Goal: Task Accomplishment & Management: Complete application form

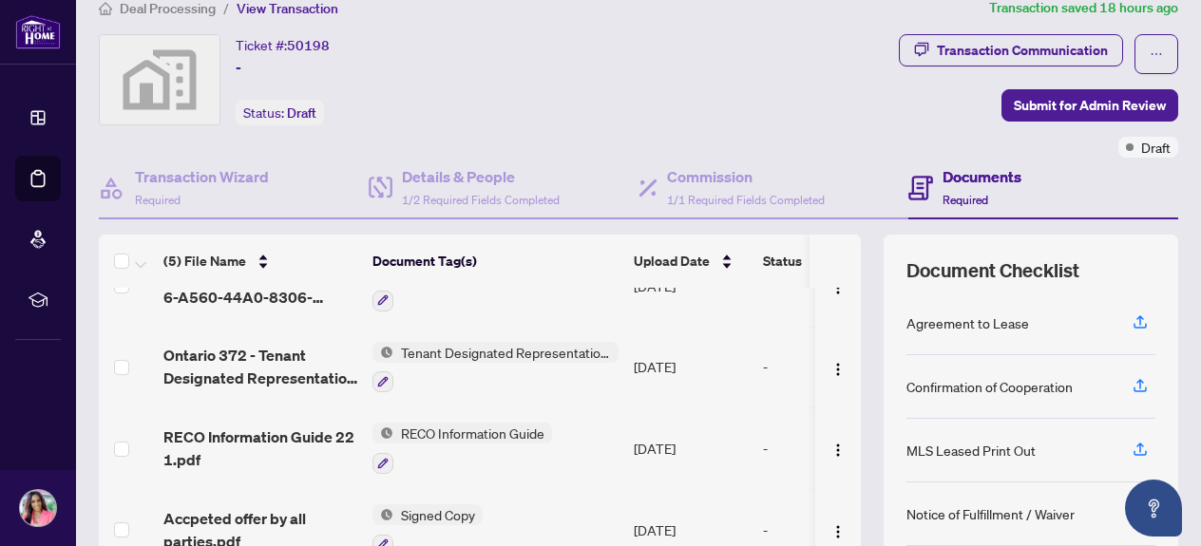
scroll to position [21, 0]
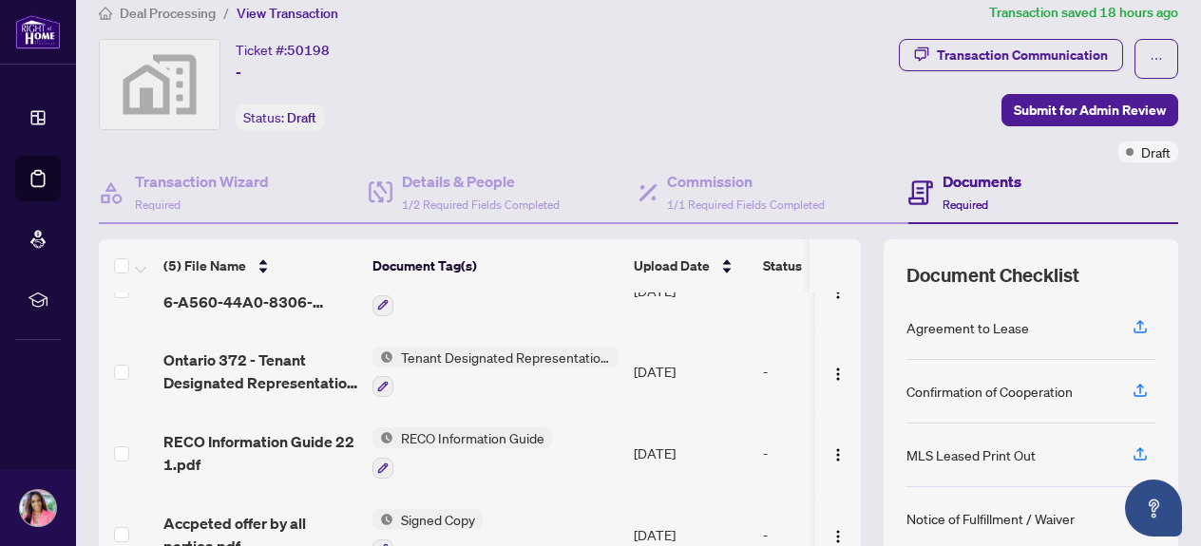
click at [612, 396] on td "Tenant Designated Representation Agreement" at bounding box center [495, 373] width 261 height 82
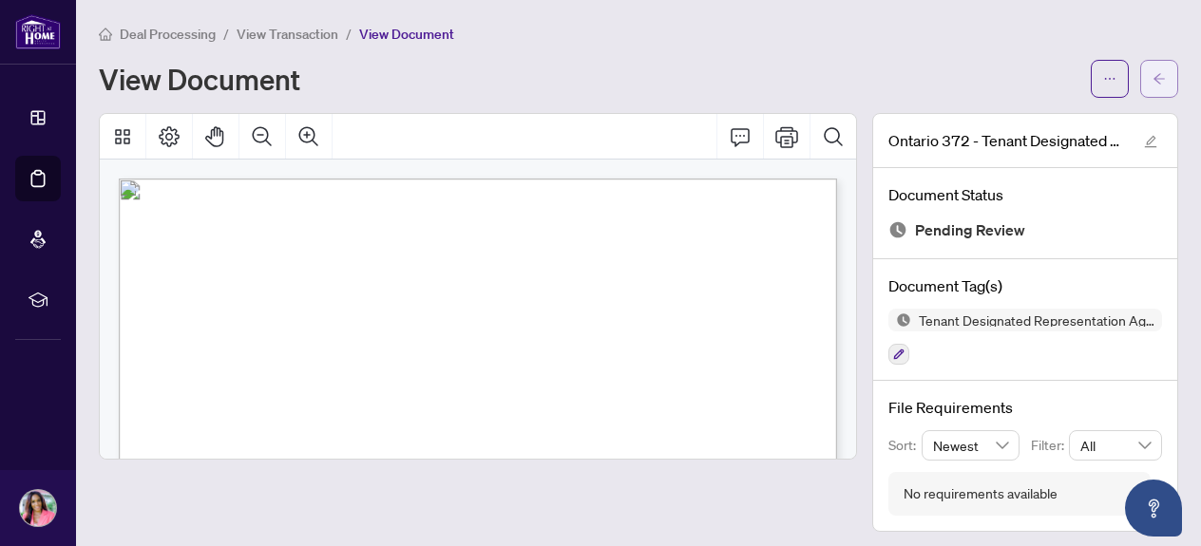
click at [1161, 79] on icon "arrow-left" at bounding box center [1158, 78] width 13 height 13
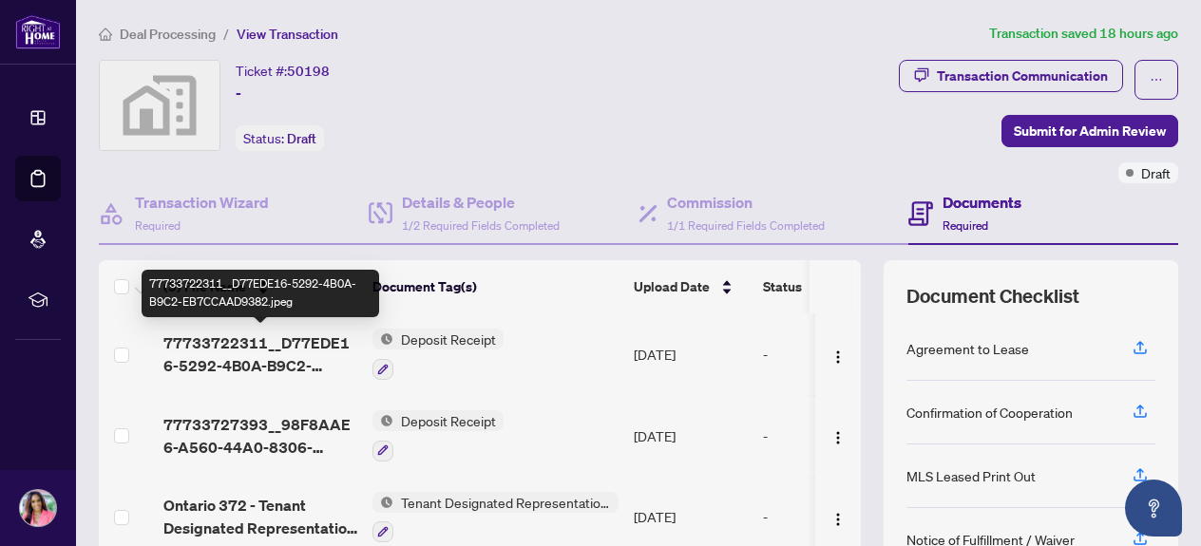
click at [296, 344] on span "77733722311__D77EDE16-5292-4B0A-B9C2-EB7CCAAD9382.jpeg" at bounding box center [260, 355] width 194 height 46
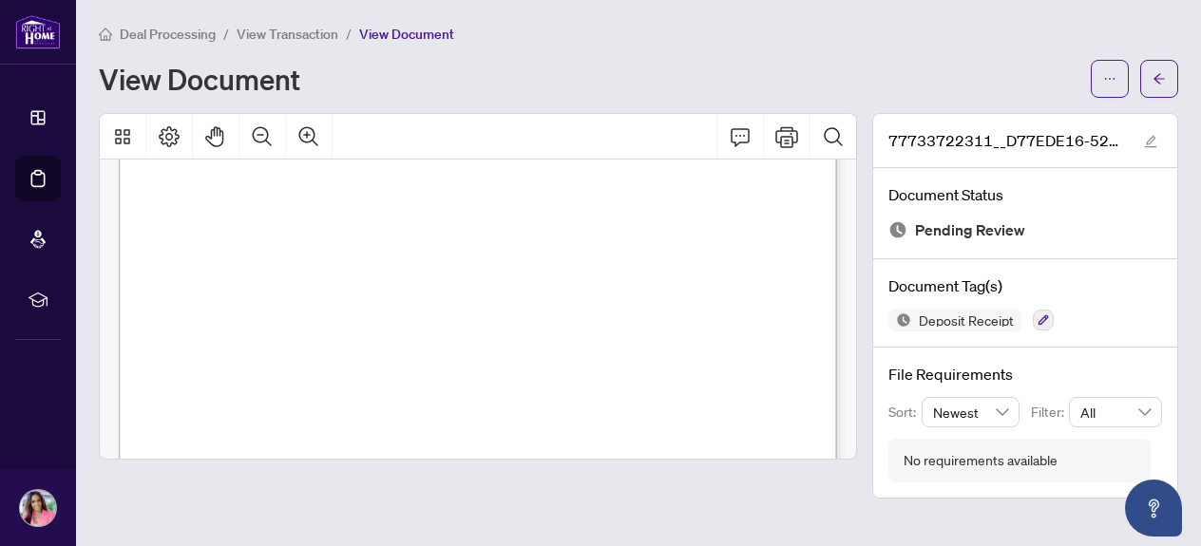
scroll to position [222, 0]
click at [1163, 72] on icon "arrow-left" at bounding box center [1158, 78] width 13 height 13
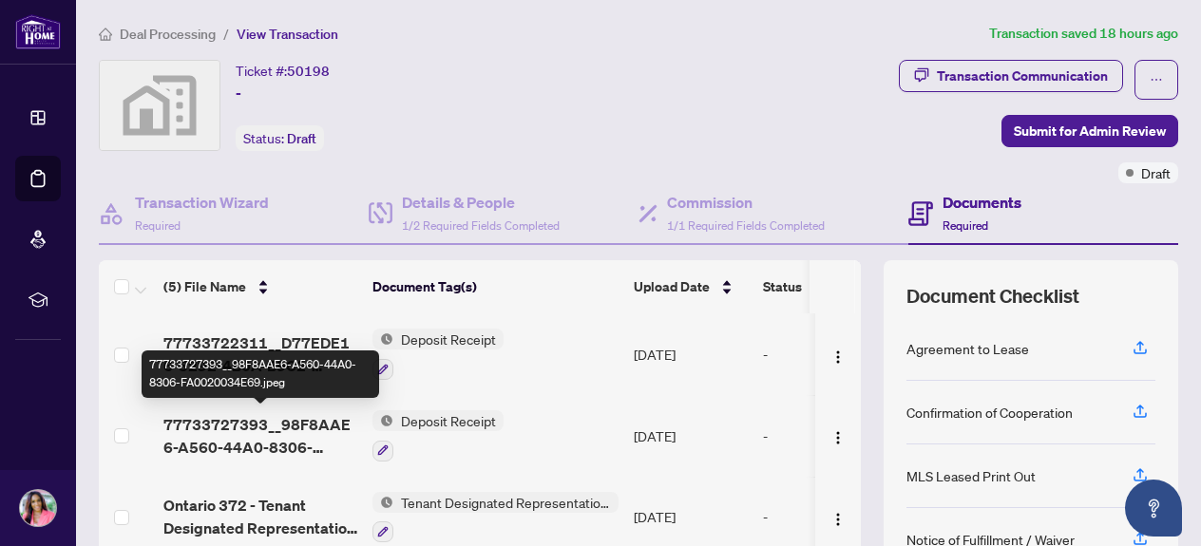
click at [210, 436] on span "77733727393__98F8AAE6-A560-44A0-8306-FA0020034E69.jpeg" at bounding box center [260, 436] width 194 height 46
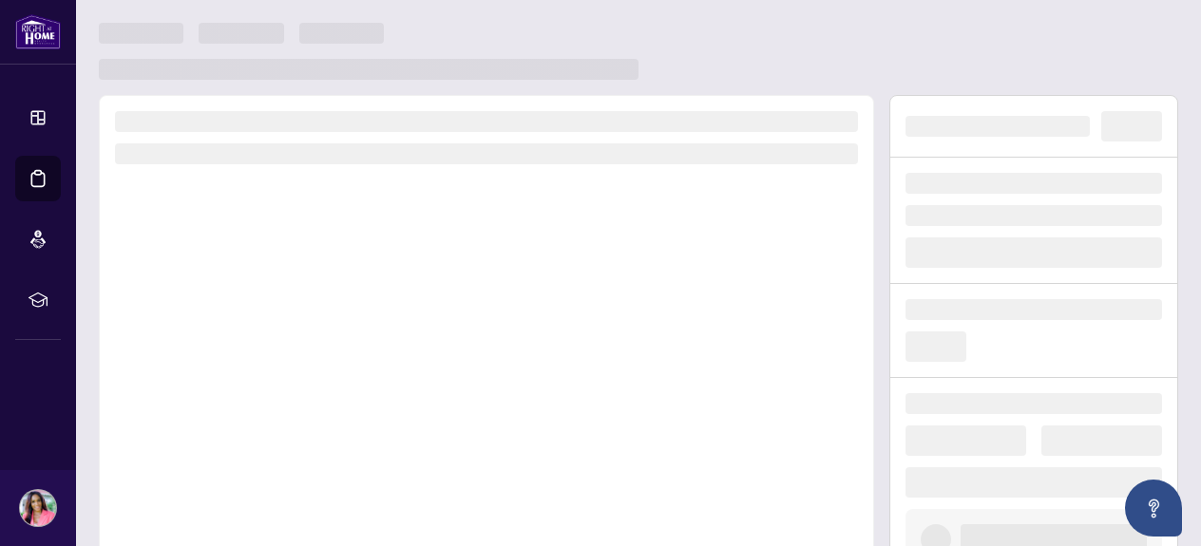
click at [210, 436] on div at bounding box center [486, 359] width 775 height 529
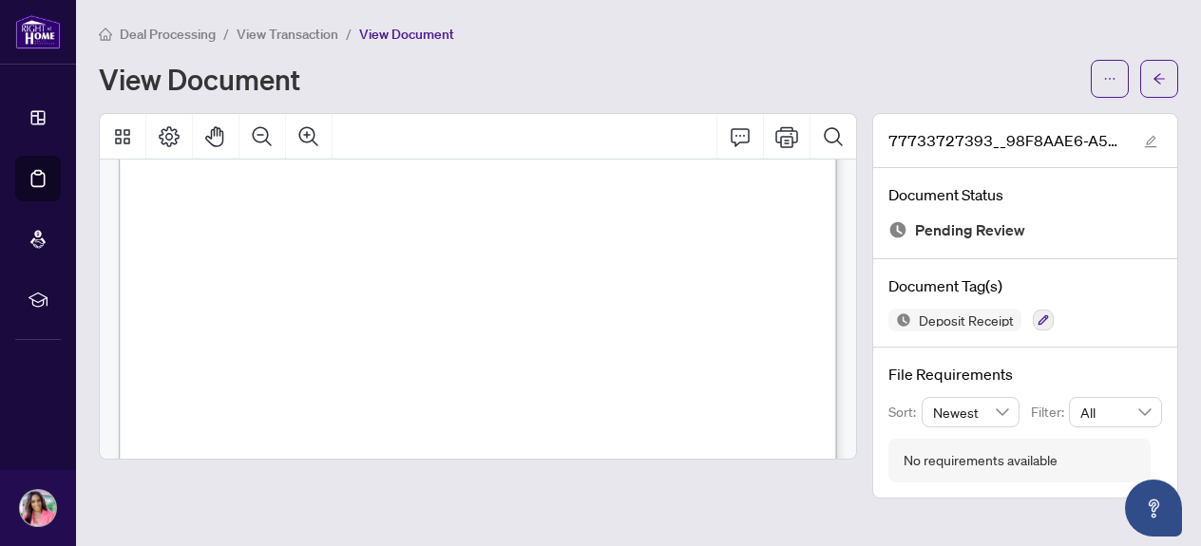
scroll to position [191, 0]
click at [1164, 74] on icon "arrow-left" at bounding box center [1158, 78] width 13 height 13
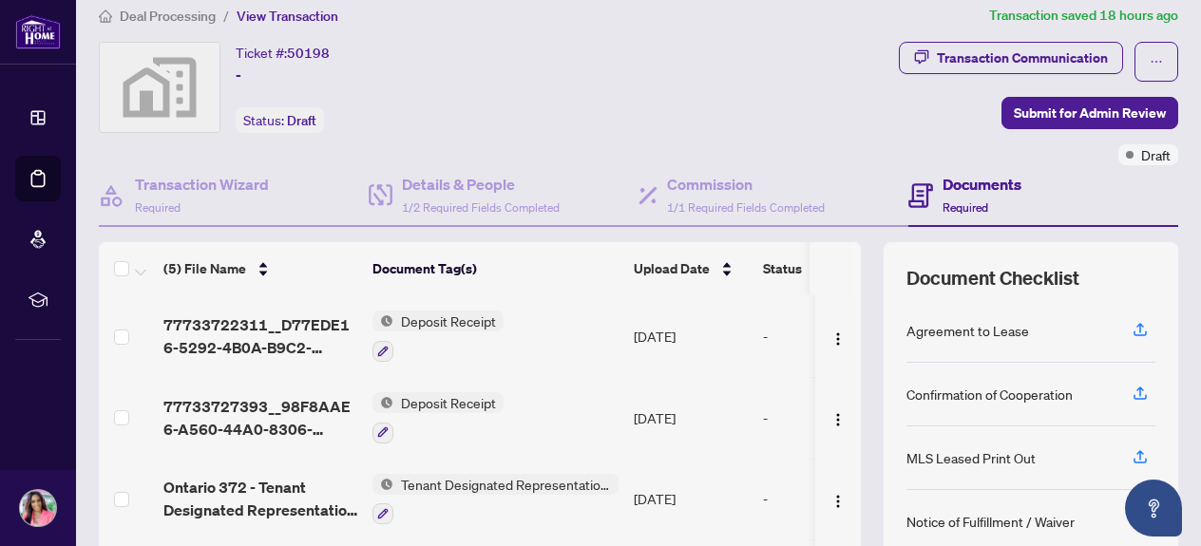
scroll to position [20, 0]
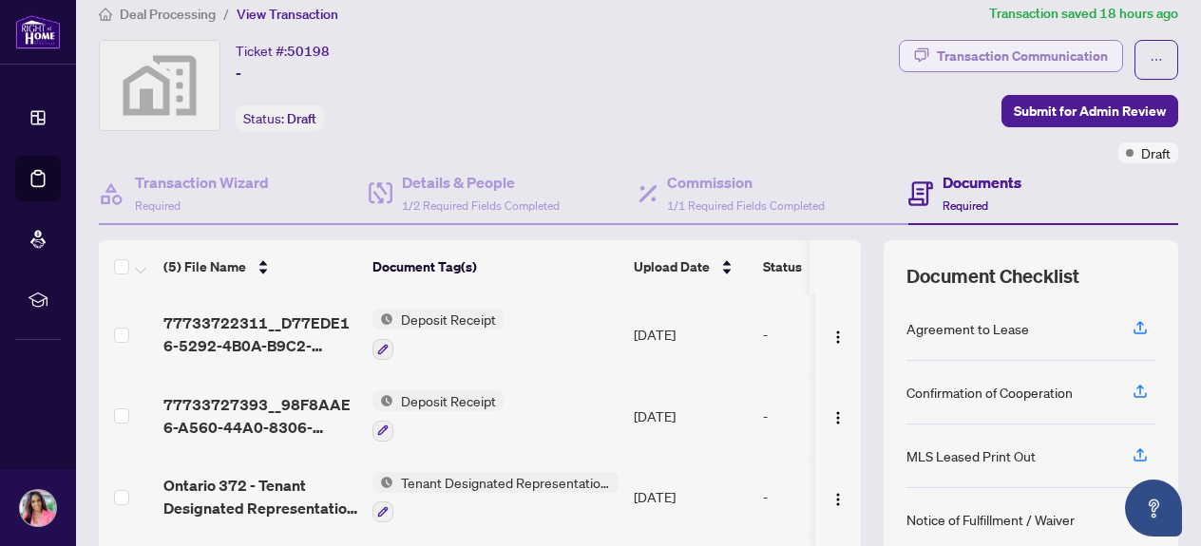
click at [1038, 54] on div "Transaction Communication" at bounding box center [1022, 56] width 171 height 30
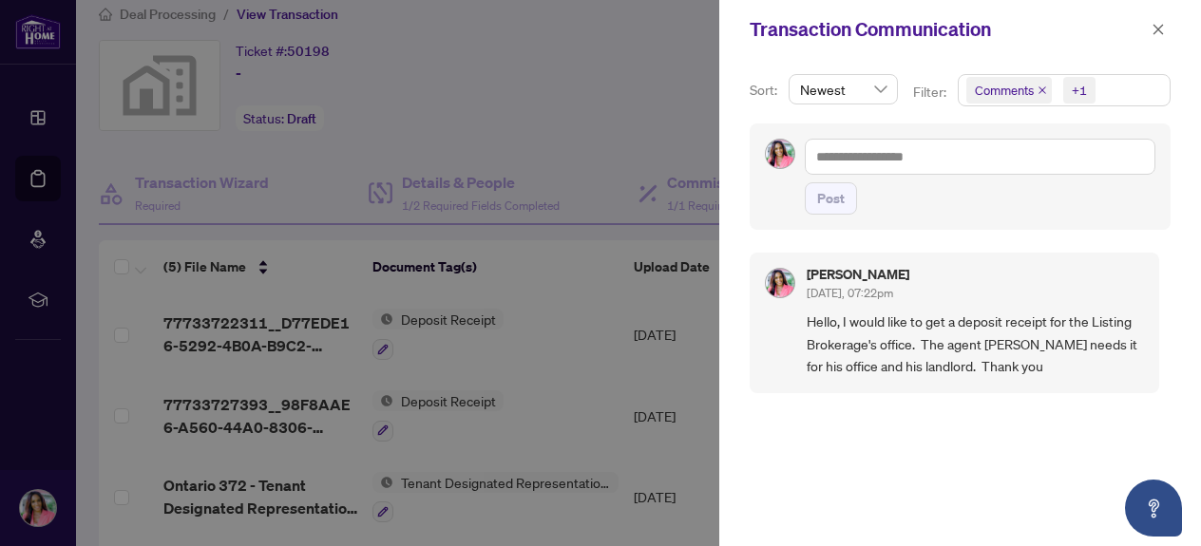
click at [1105, 9] on div "Transaction Communication" at bounding box center [960, 29] width 482 height 59
click at [1159, 39] on span "button" at bounding box center [1158, 29] width 13 height 30
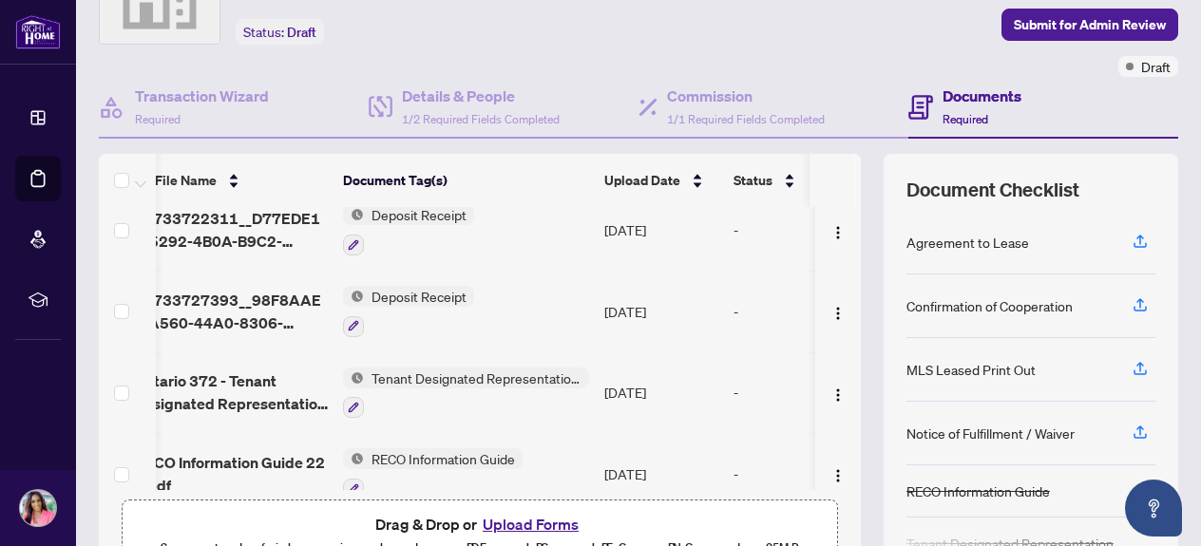
scroll to position [32, 29]
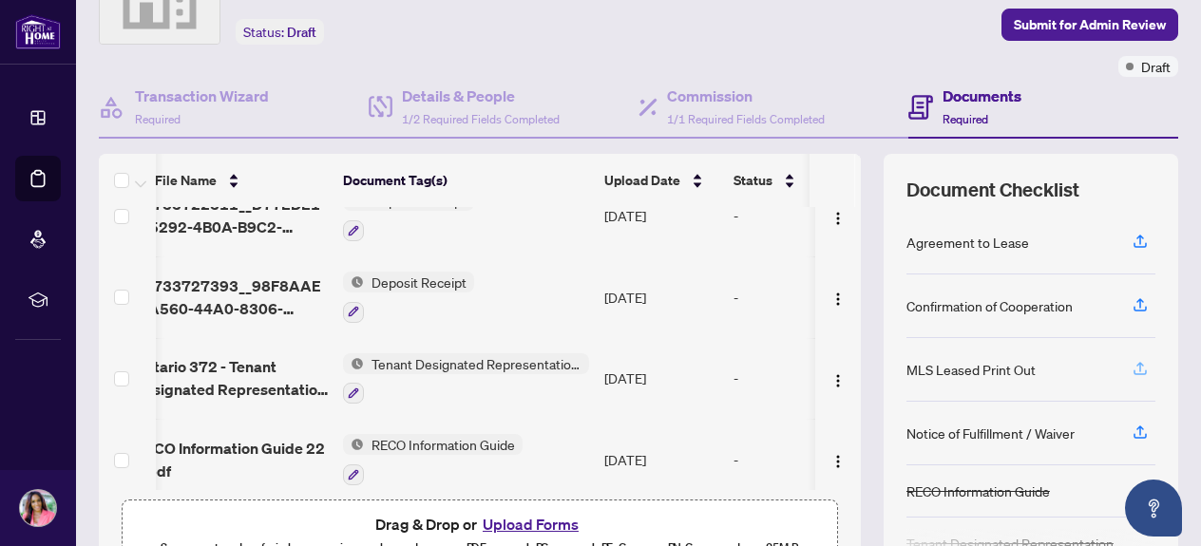
click at [1141, 370] on icon "button" at bounding box center [1140, 368] width 17 height 17
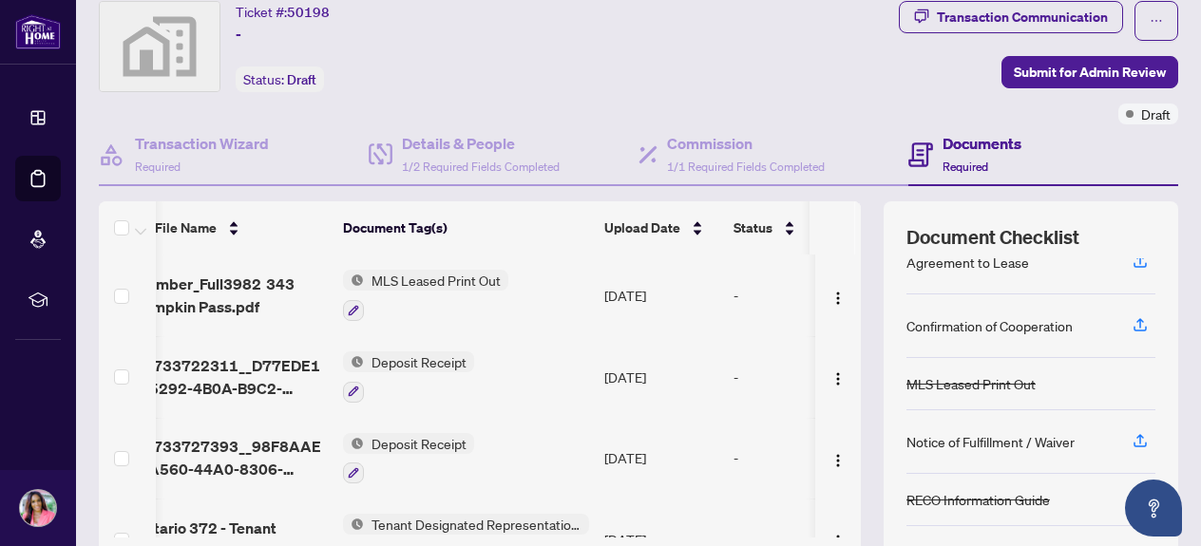
scroll to position [52, 0]
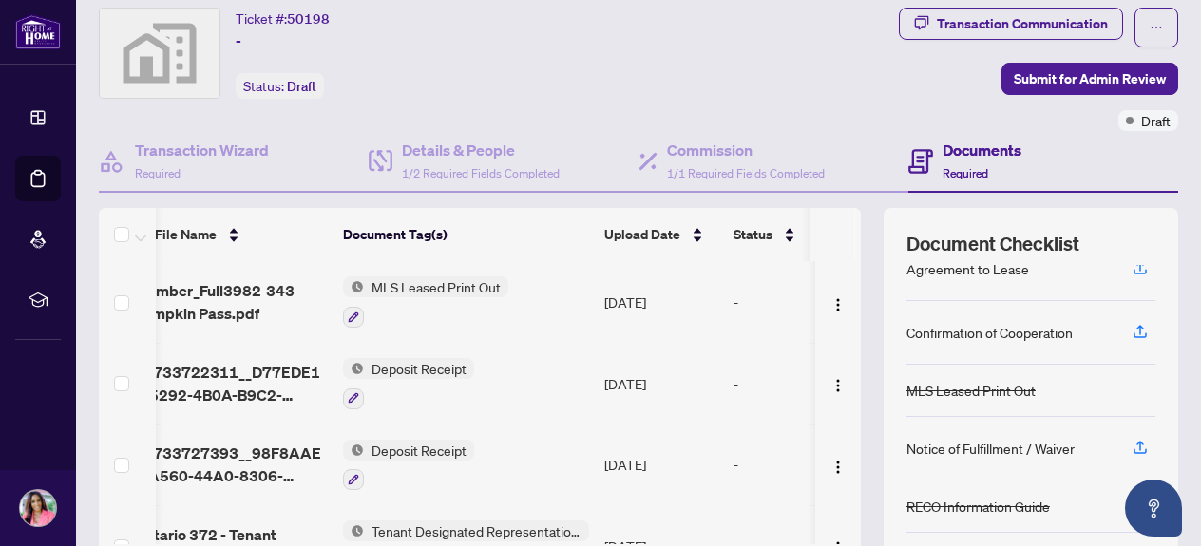
click at [965, 149] on h4 "Documents" at bounding box center [982, 150] width 79 height 23
click at [970, 175] on span "Required" at bounding box center [966, 173] width 46 height 14
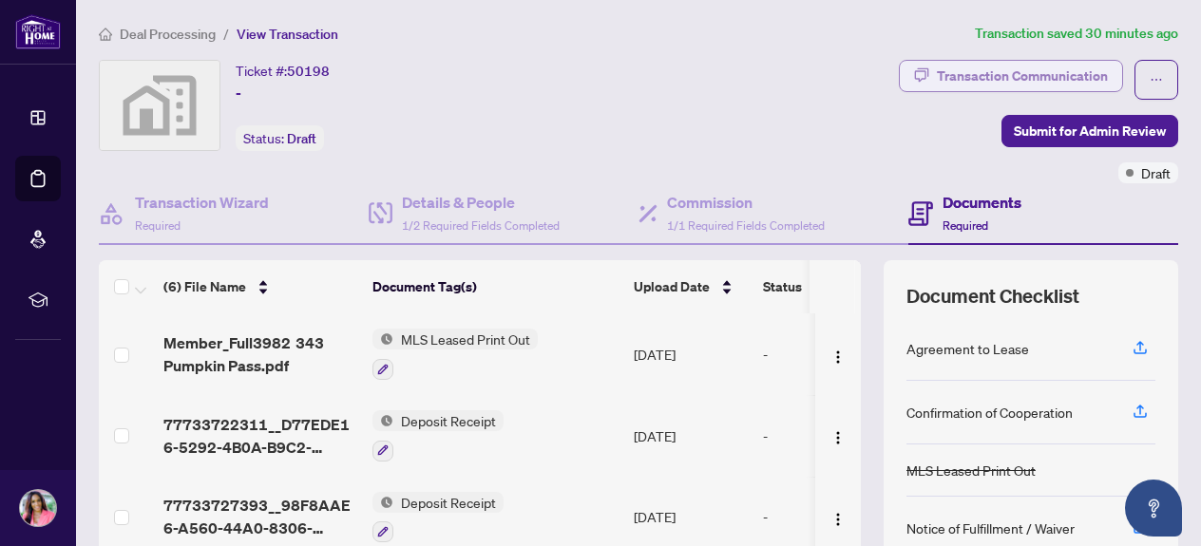
click at [980, 77] on div "Transaction Communication" at bounding box center [1022, 76] width 171 height 30
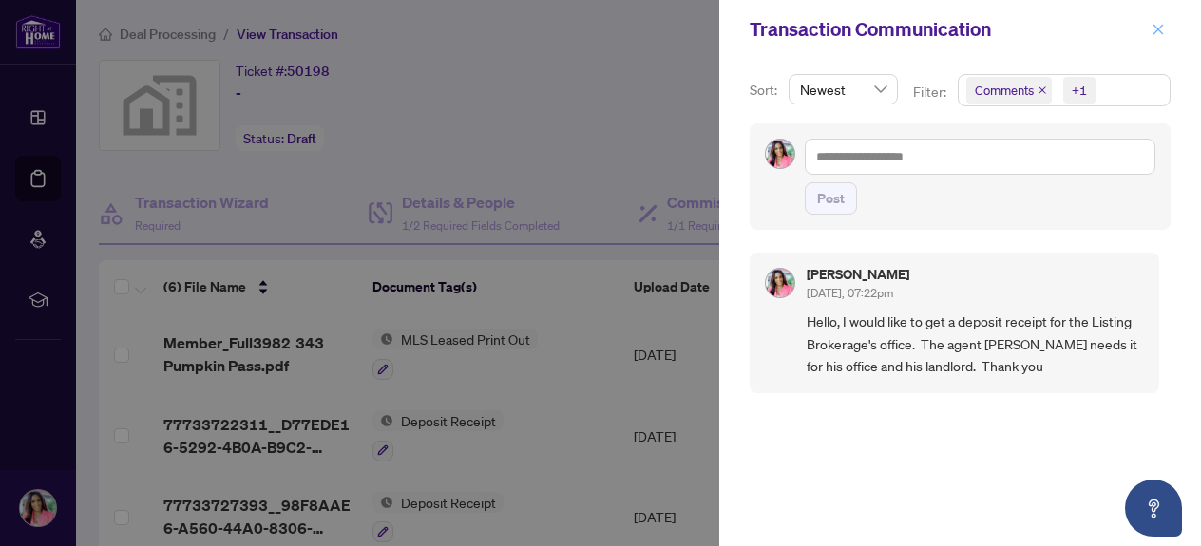
click at [1152, 28] on icon "close" at bounding box center [1158, 29] width 13 height 13
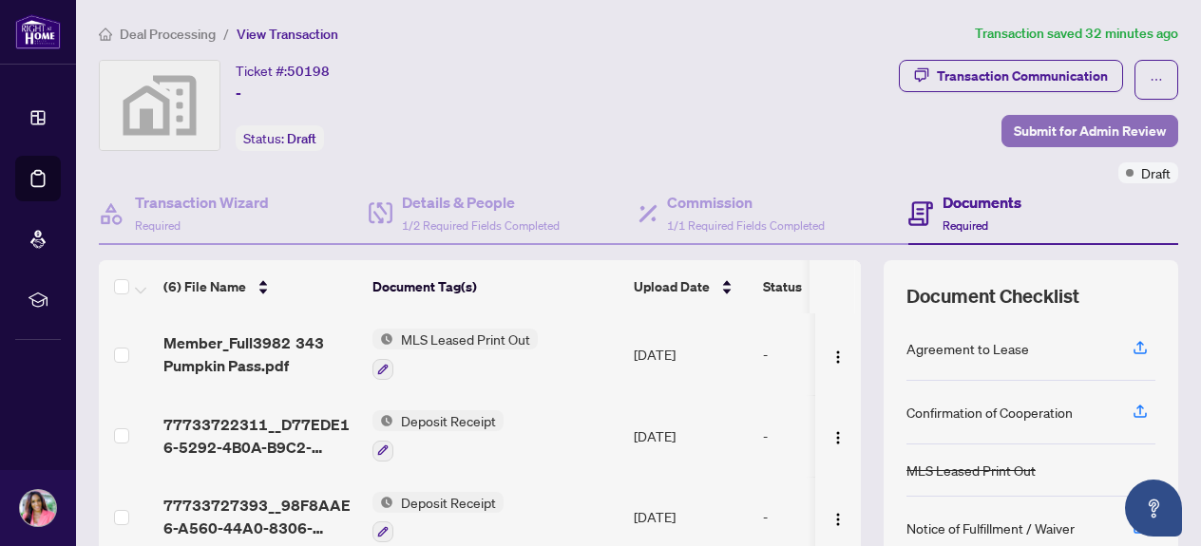
click at [1057, 128] on span "Submit for Admin Review" at bounding box center [1090, 131] width 152 height 30
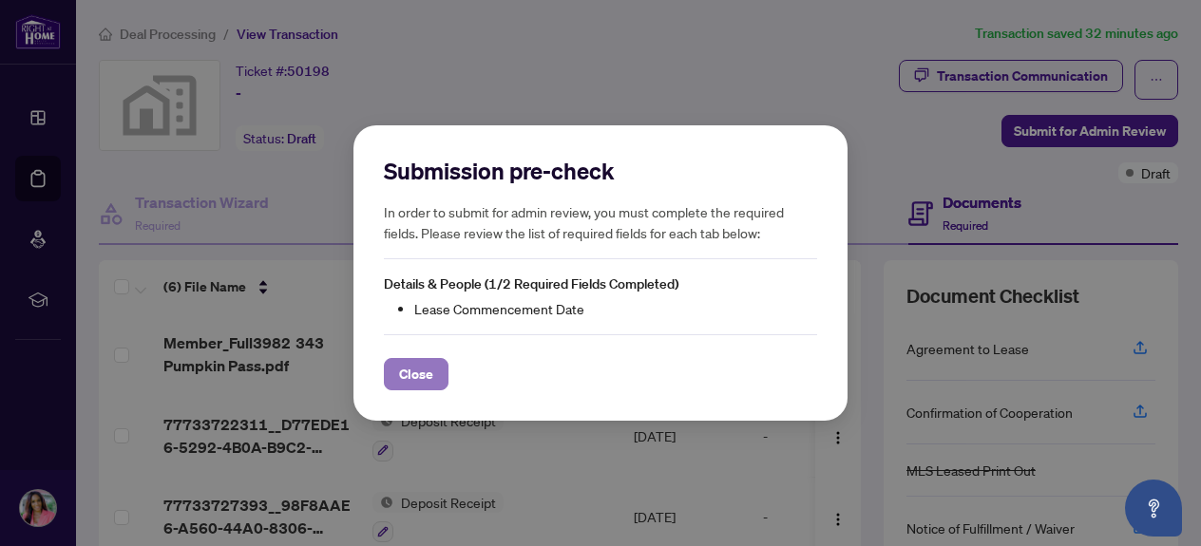
click at [425, 364] on span "Close" at bounding box center [416, 374] width 34 height 30
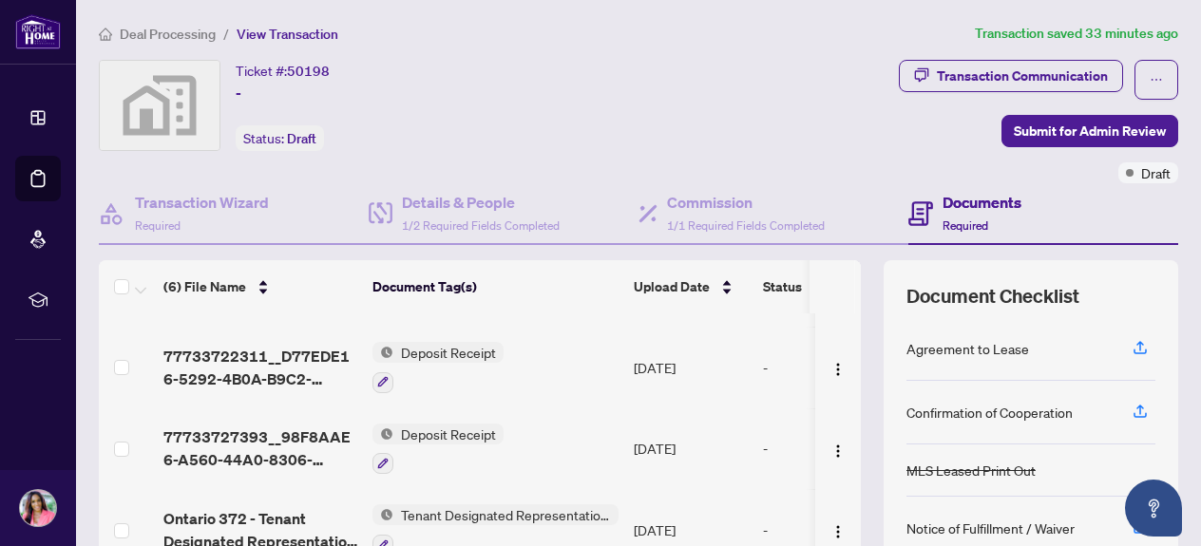
scroll to position [28, 0]
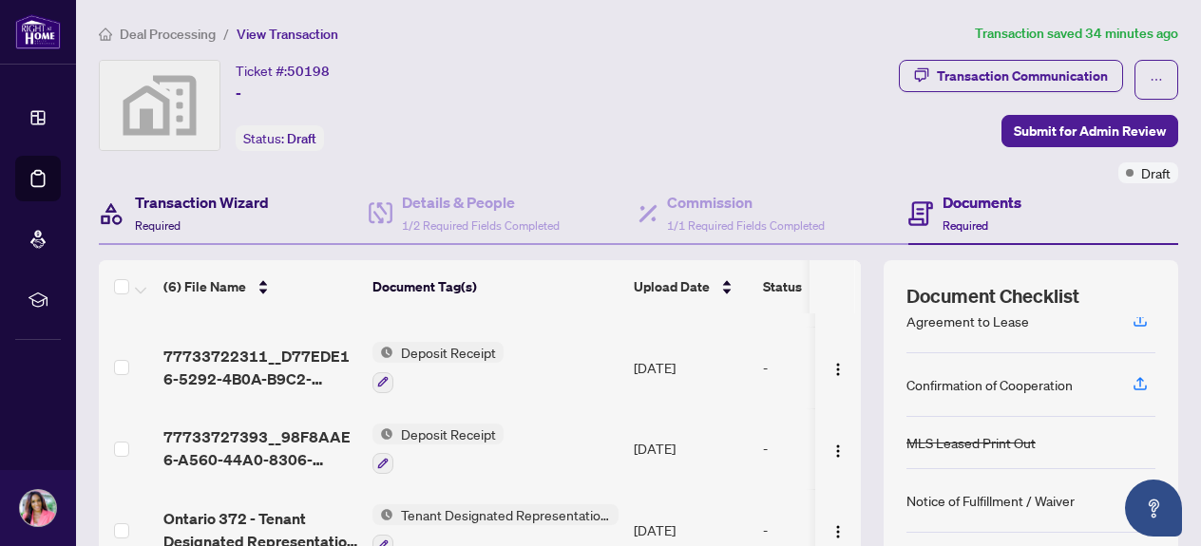
click at [176, 202] on h4 "Transaction Wizard" at bounding box center [202, 202] width 134 height 23
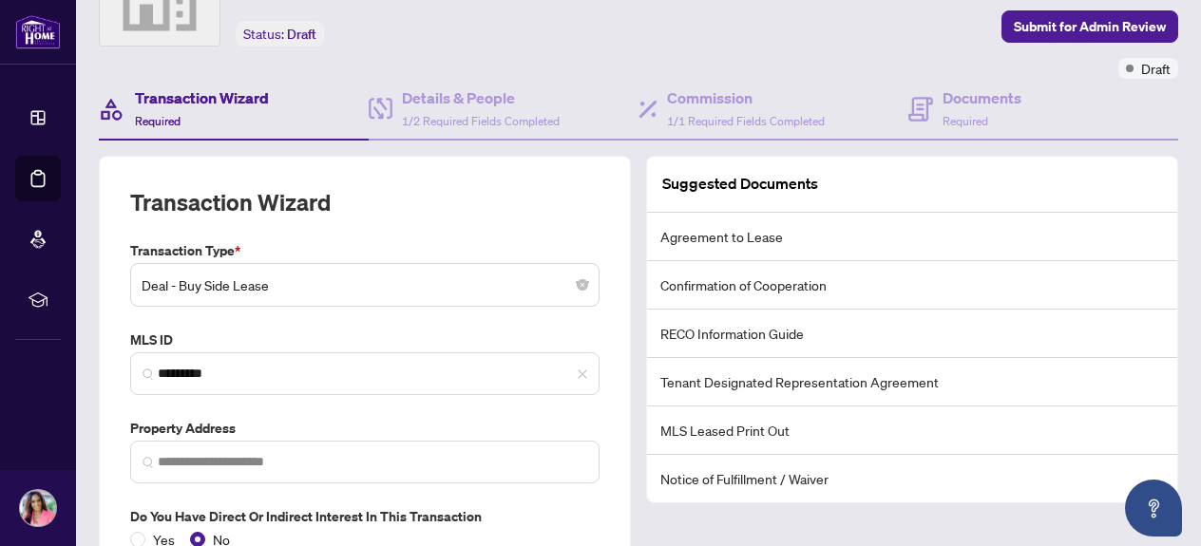
scroll to position [124, 0]
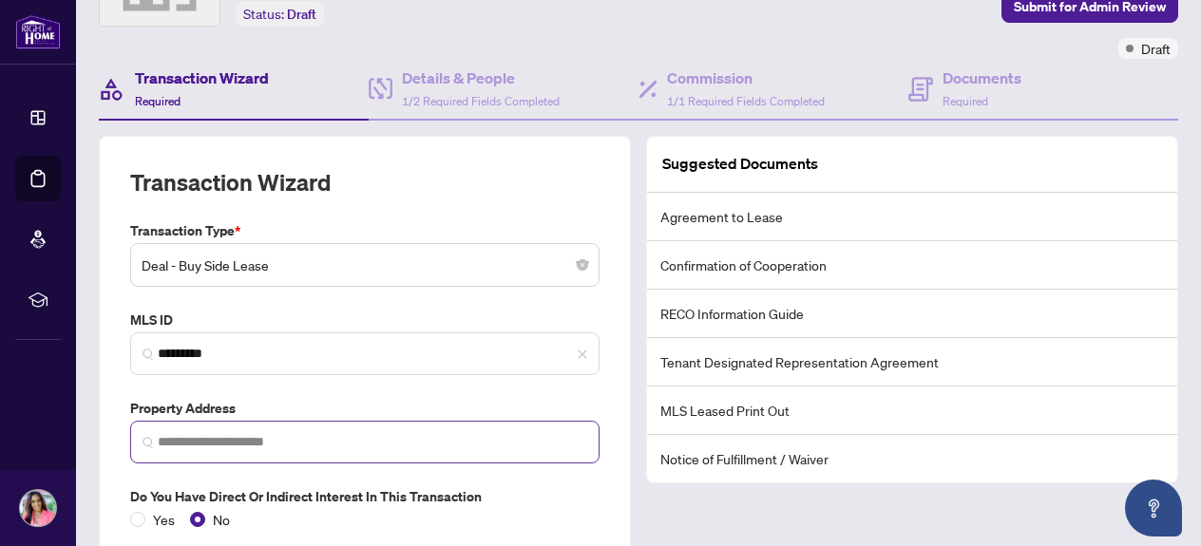
click at [151, 441] on img at bounding box center [148, 442] width 11 height 11
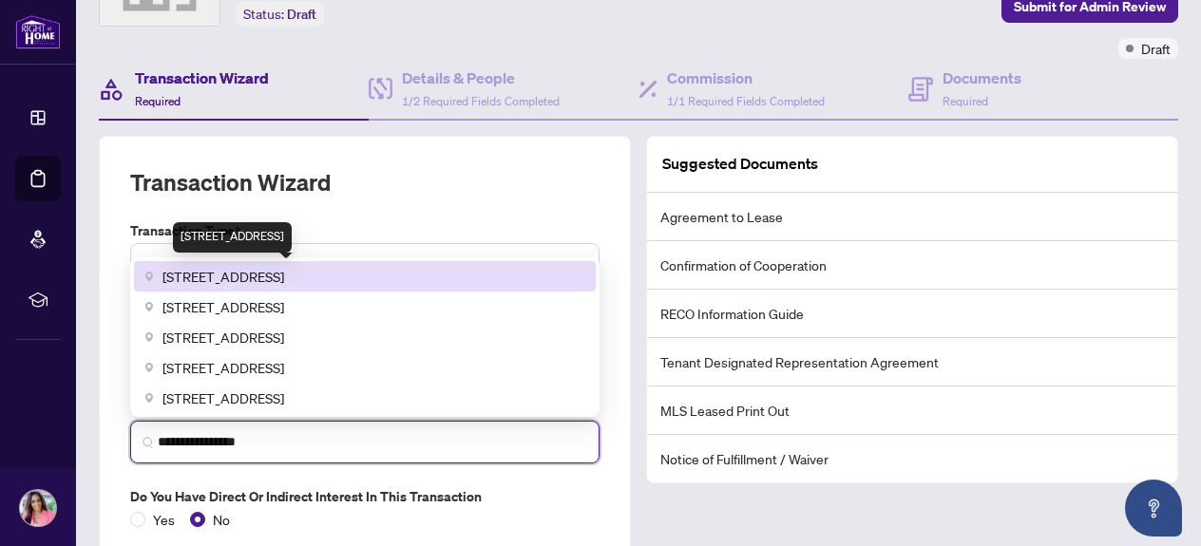
click at [206, 277] on span "[STREET_ADDRESS]" at bounding box center [223, 276] width 122 height 21
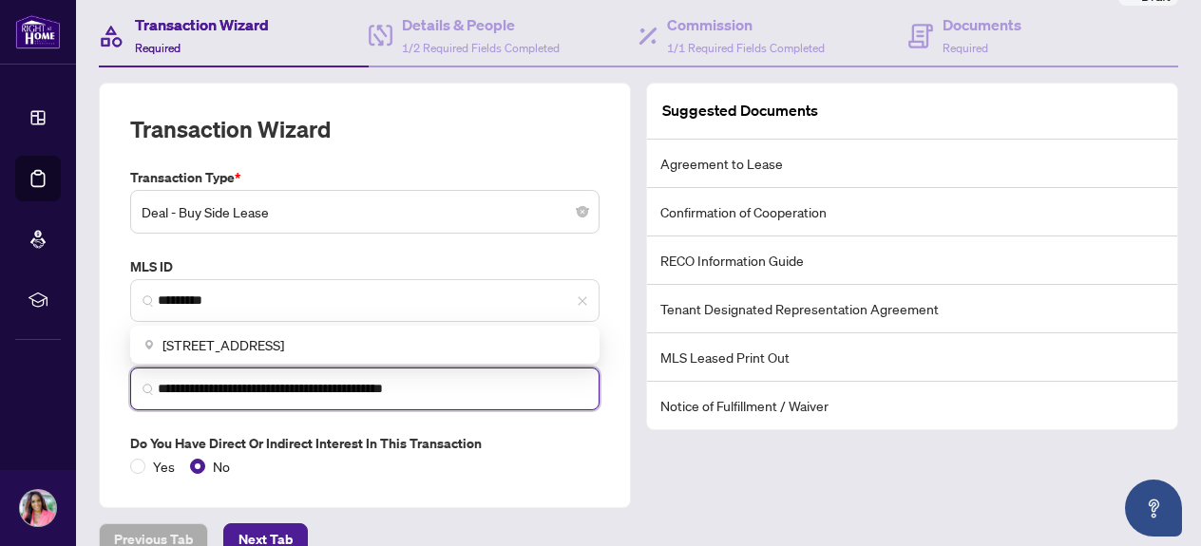
scroll to position [242, 0]
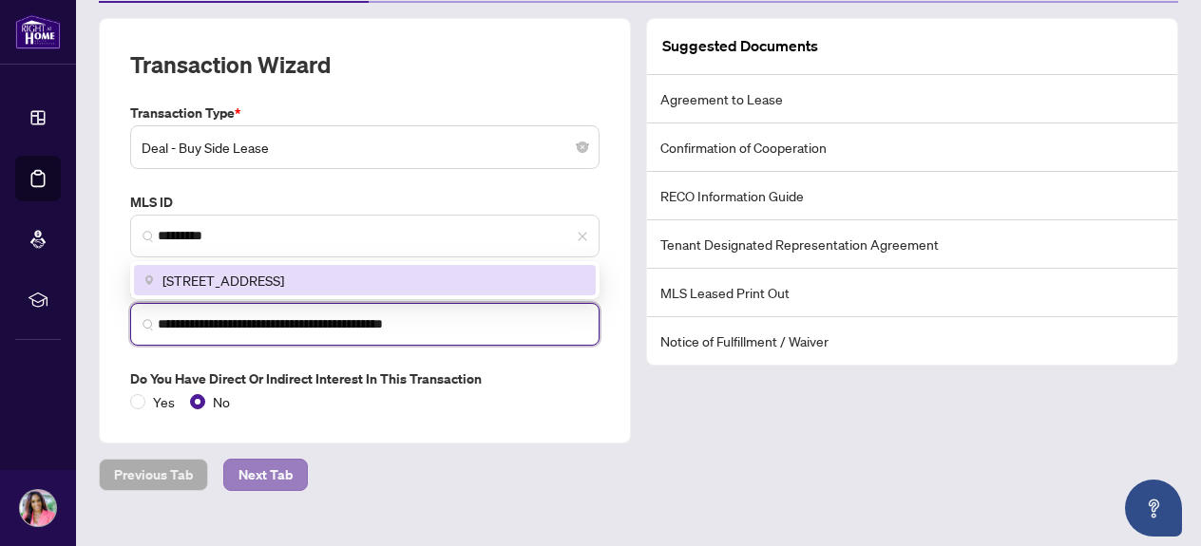
type input "**********"
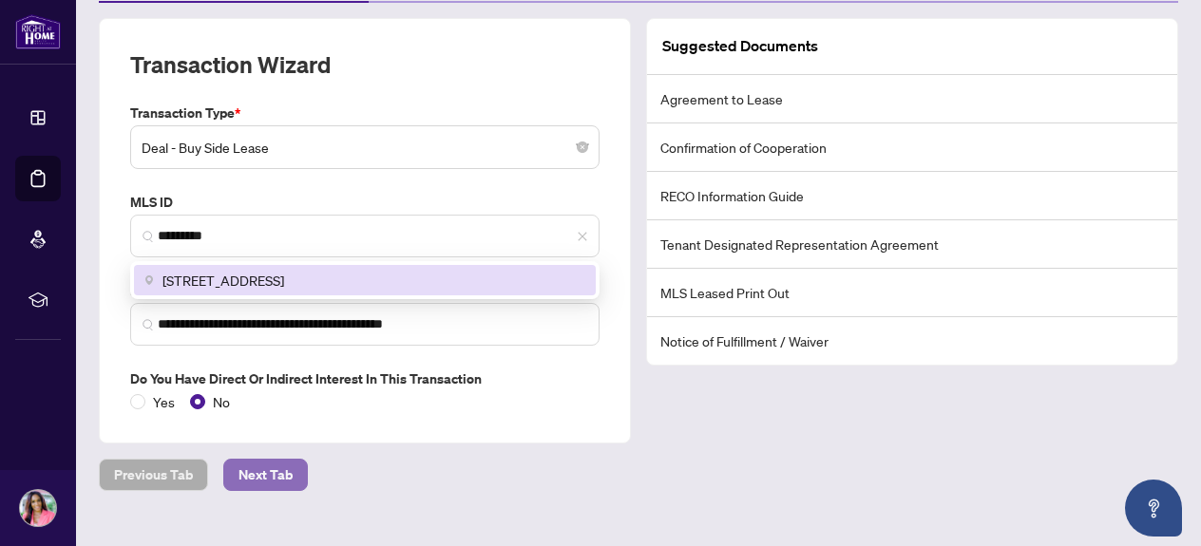
click at [256, 468] on span "Next Tab" at bounding box center [265, 475] width 54 height 30
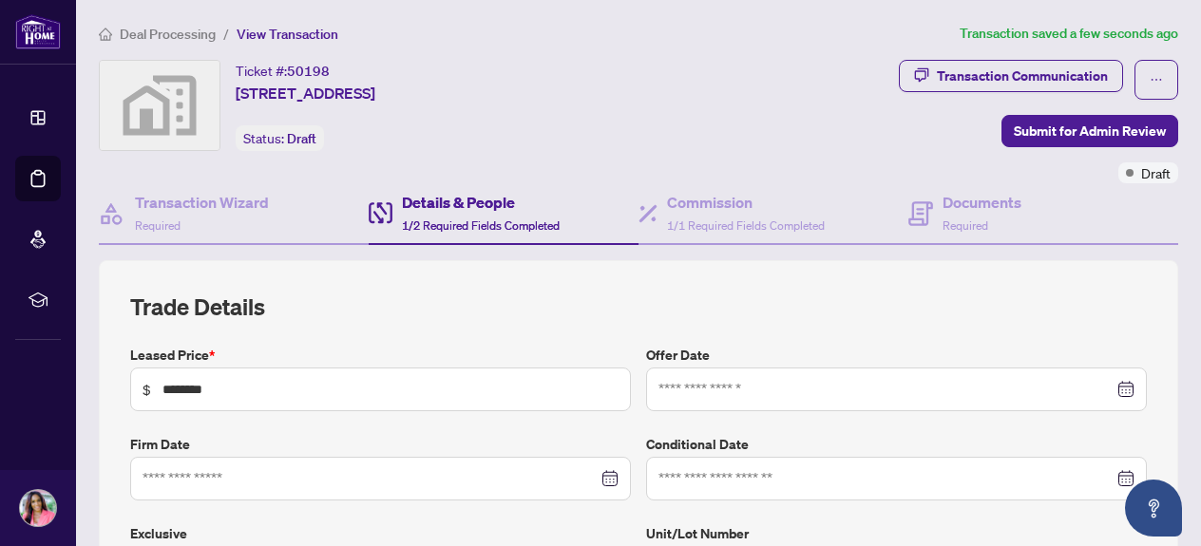
click at [1127, 385] on div at bounding box center [896, 389] width 476 height 21
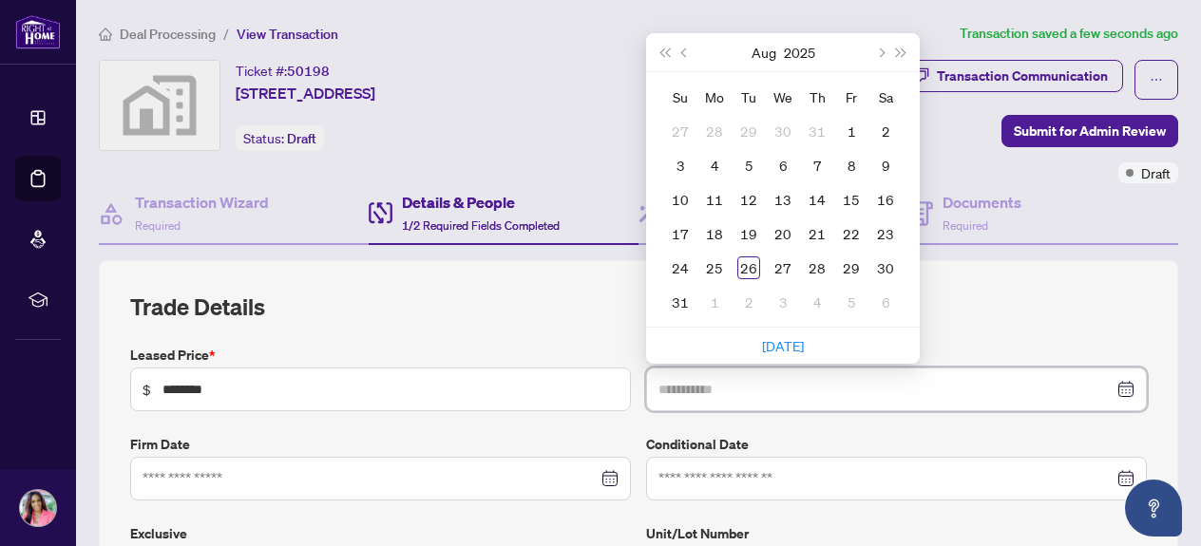
type input "**********"
click at [682, 231] on div "17" at bounding box center [680, 233] width 23 height 23
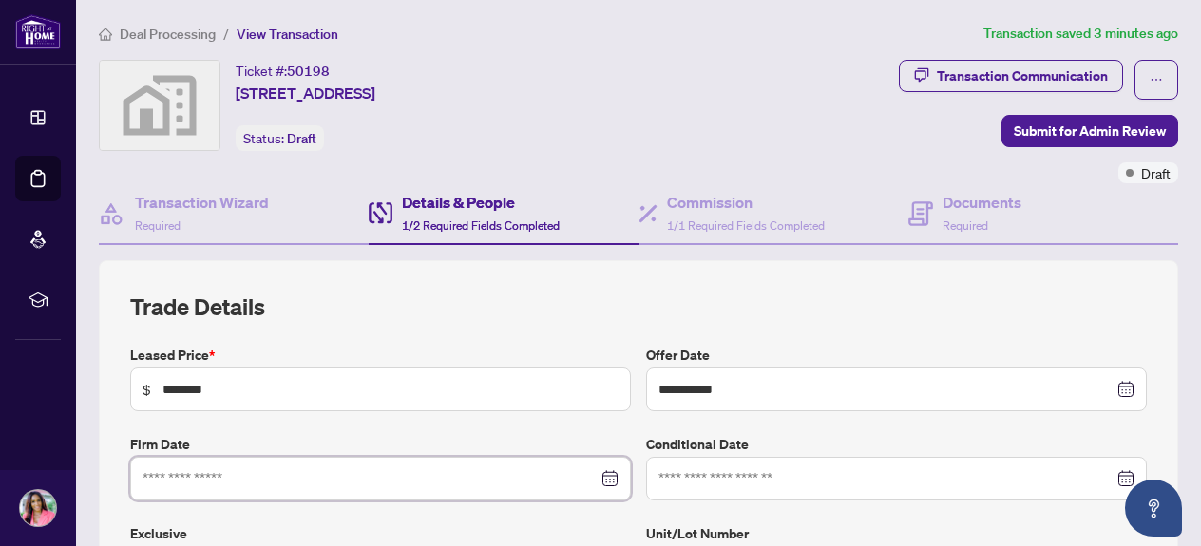
click at [248, 478] on input at bounding box center [370, 478] width 455 height 21
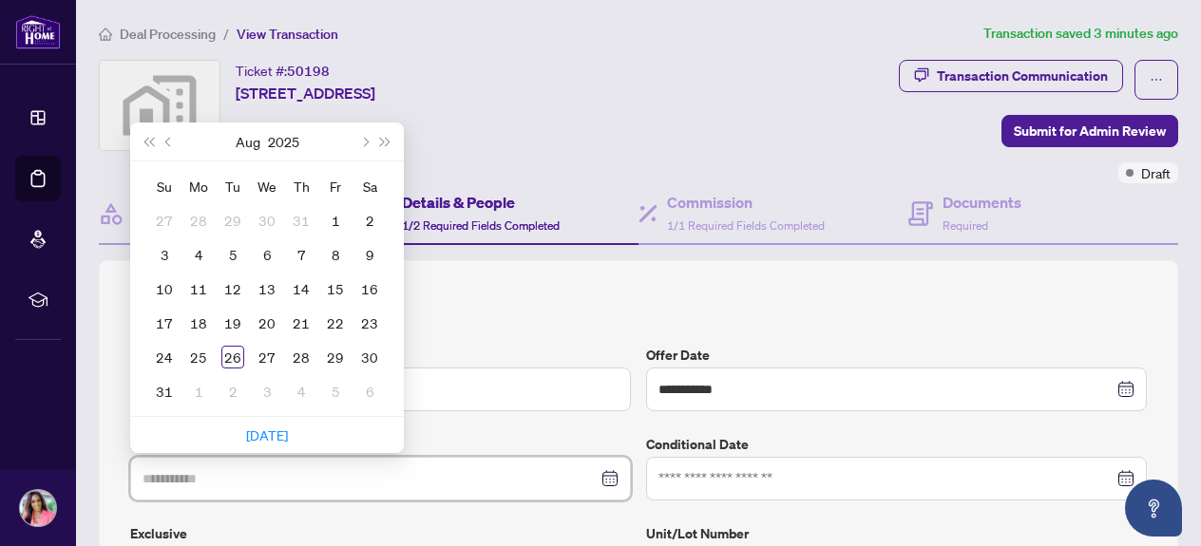
type input "**********"
click at [483, 305] on h2 "Trade Details" at bounding box center [638, 307] width 1017 height 30
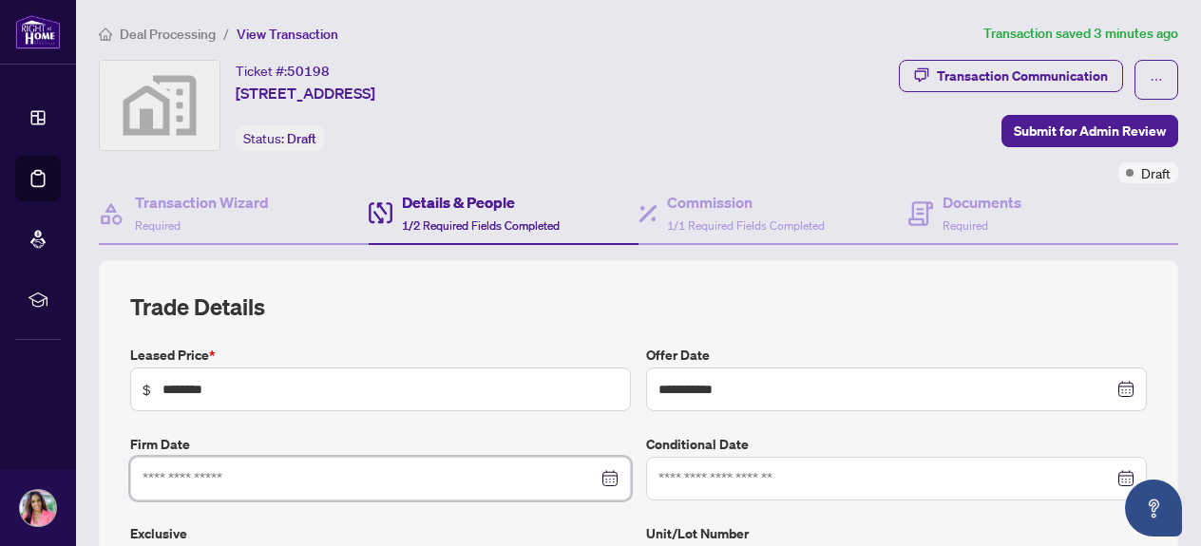
click at [175, 480] on input at bounding box center [370, 478] width 455 height 21
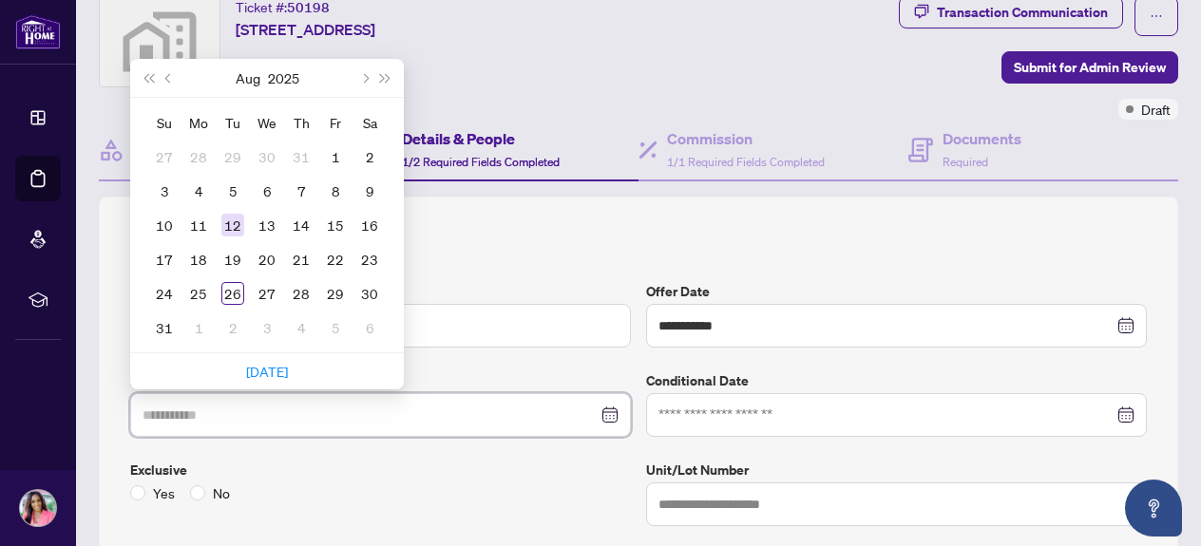
scroll to position [77, 0]
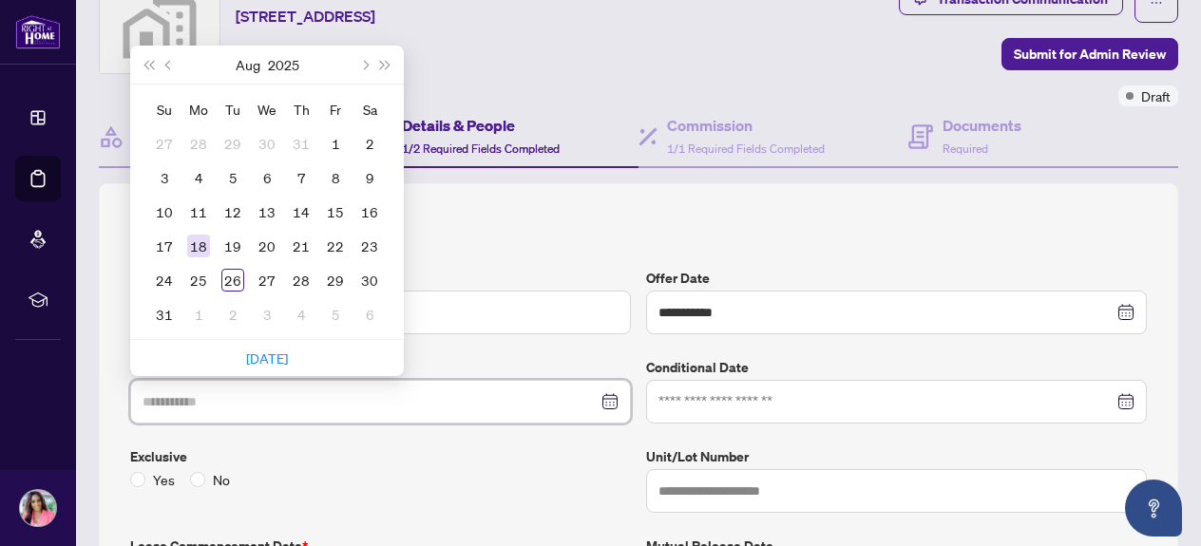
type input "**********"
click at [199, 242] on div "18" at bounding box center [198, 246] width 23 height 23
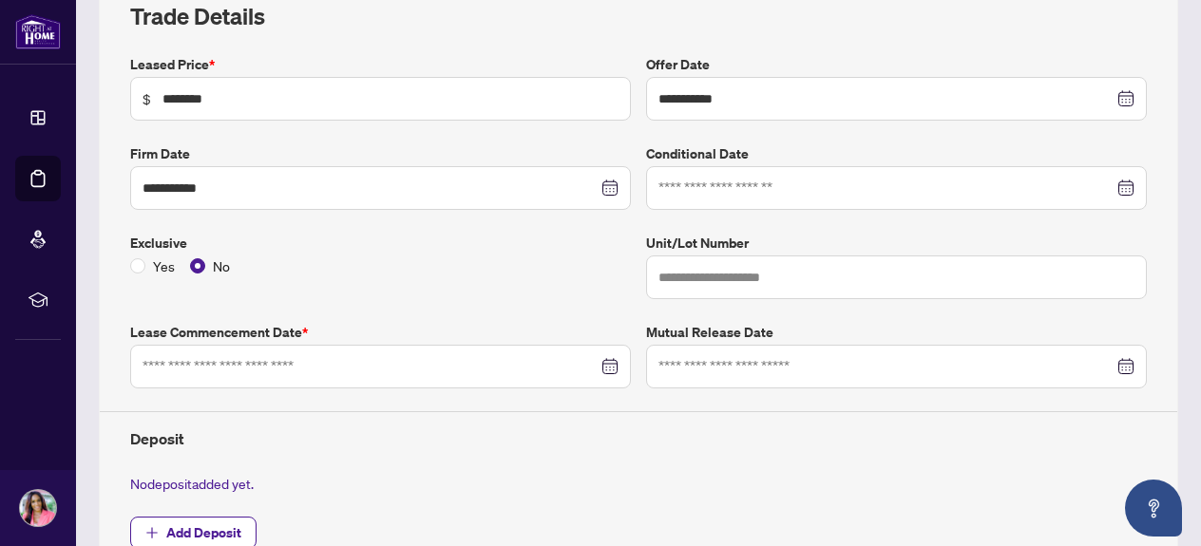
scroll to position [289, 0]
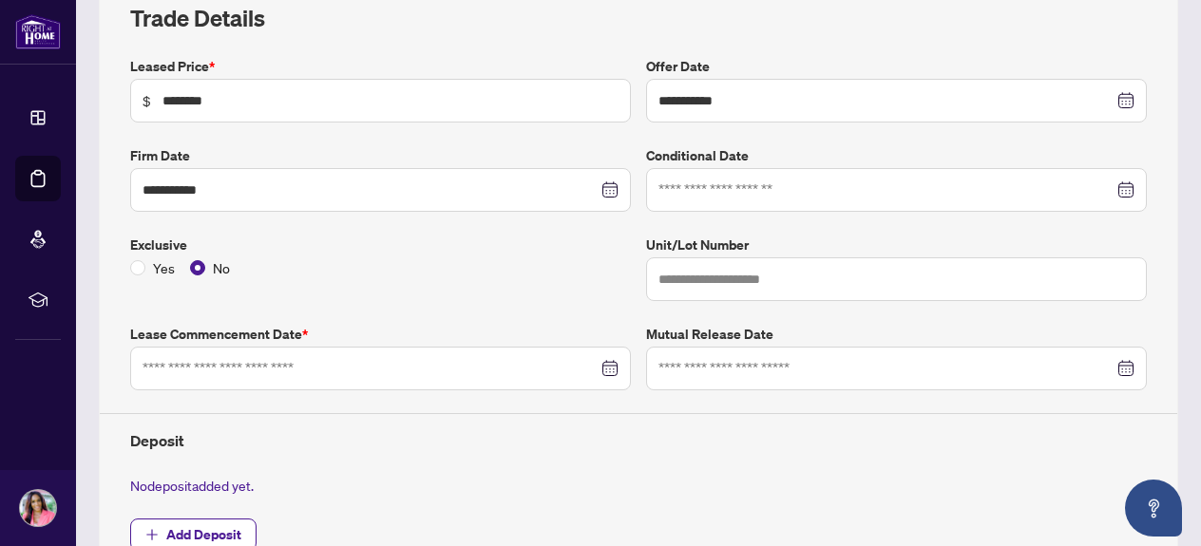
click at [609, 368] on div at bounding box center [381, 368] width 476 height 21
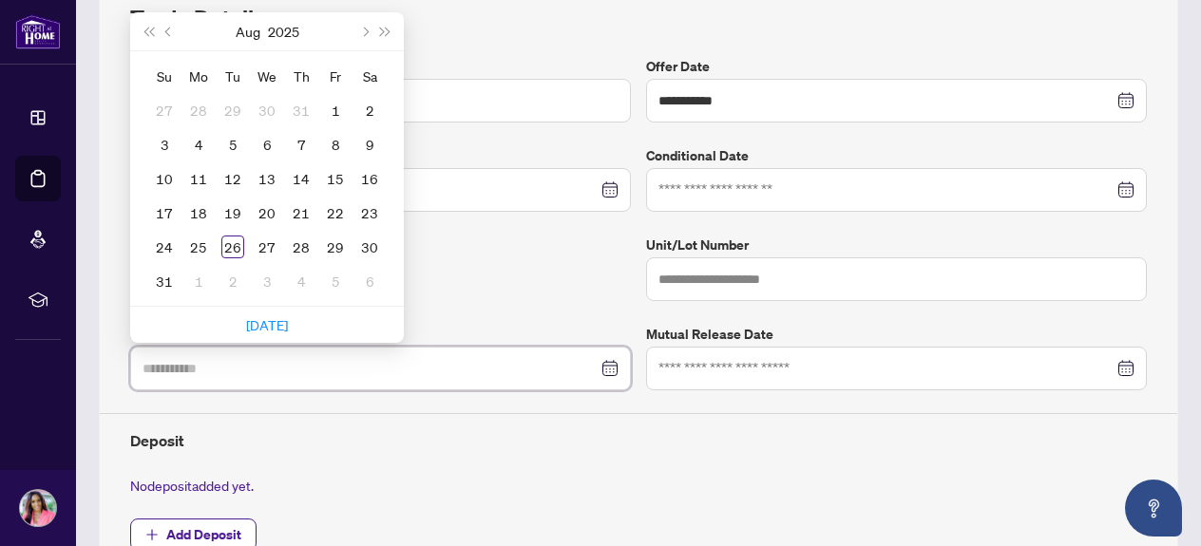
type input "**********"
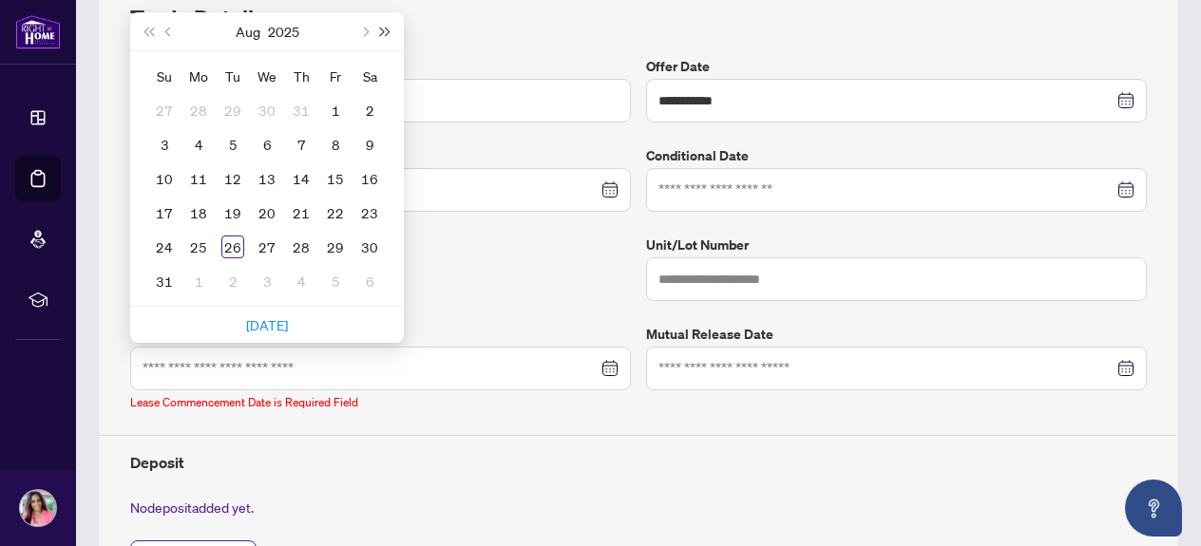
click at [389, 27] on button "Next year (Control + right)" at bounding box center [385, 31] width 21 height 38
click at [366, 29] on span "Next month (PageDown)" at bounding box center [364, 32] width 10 height 10
click at [381, 29] on span "Next year (Control + right)" at bounding box center [386, 32] width 10 height 10
click at [364, 29] on span "Next month (PageDown)" at bounding box center [364, 32] width 10 height 10
click at [144, 27] on button "Last year (Control + left)" at bounding box center [148, 31] width 21 height 38
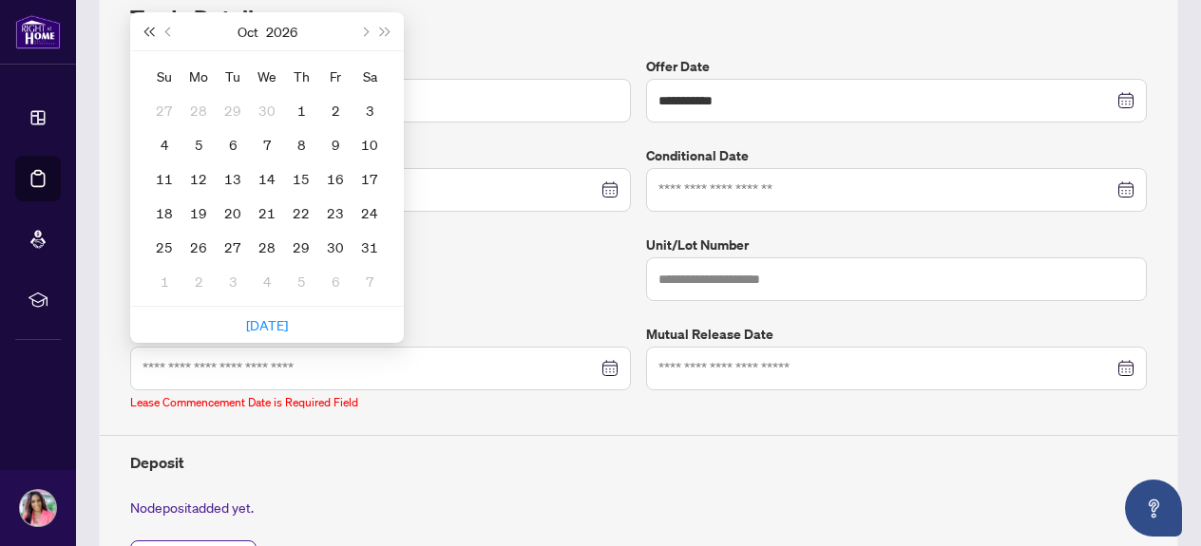
click at [146, 29] on span "Last year (Control + left)" at bounding box center [148, 32] width 10 height 10
click at [168, 28] on span "Previous month (PageUp)" at bounding box center [170, 32] width 10 height 10
click at [167, 29] on span "Previous month (PageUp)" at bounding box center [170, 32] width 10 height 10
click at [370, 28] on button "Next month (PageDown)" at bounding box center [363, 31] width 21 height 38
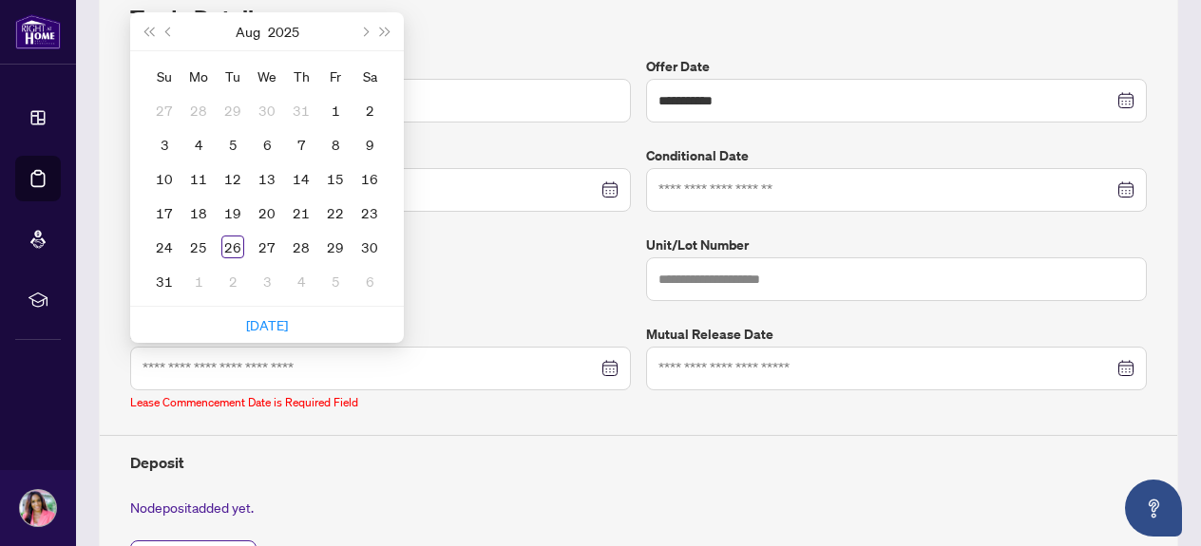
click at [488, 221] on div "**********" at bounding box center [639, 326] width 1032 height 541
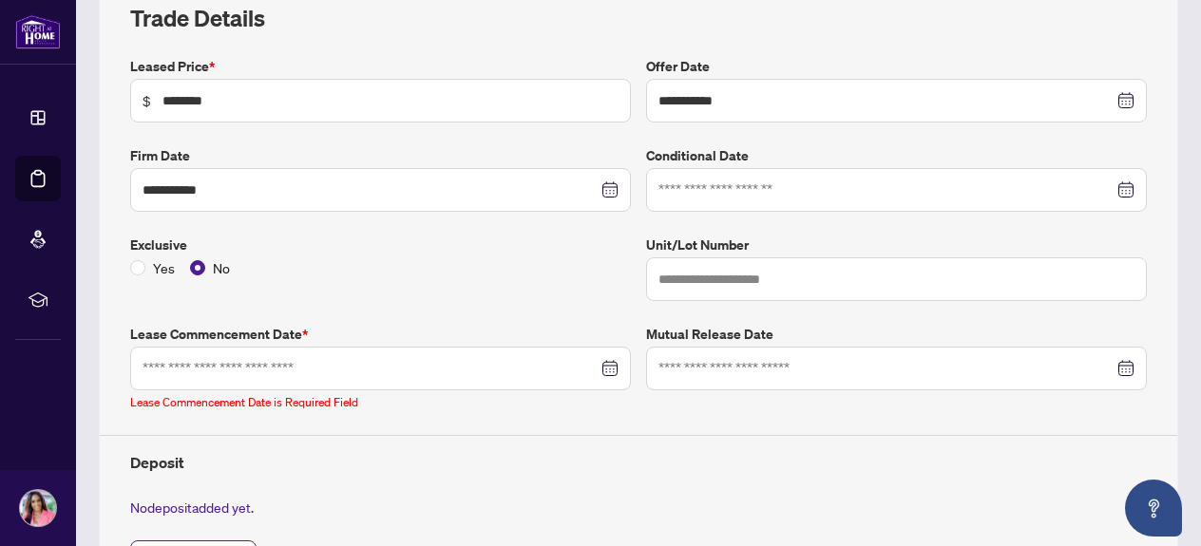
click at [609, 364] on div at bounding box center [381, 368] width 476 height 21
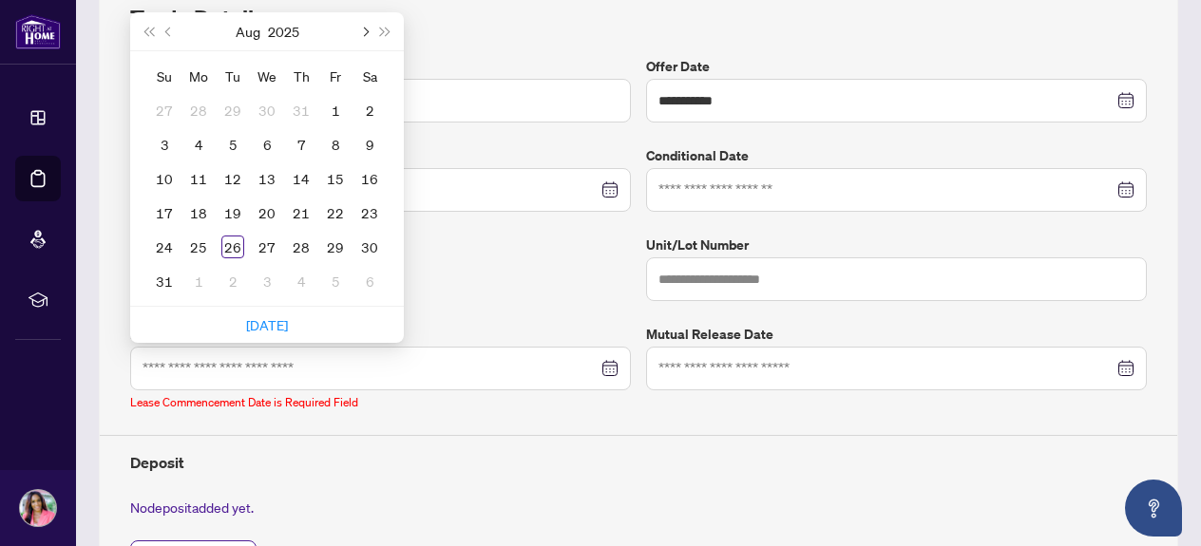
click at [366, 31] on span "Next month (PageDown)" at bounding box center [364, 32] width 10 height 10
type input "**********"
click at [196, 111] on div "1" at bounding box center [198, 110] width 23 height 23
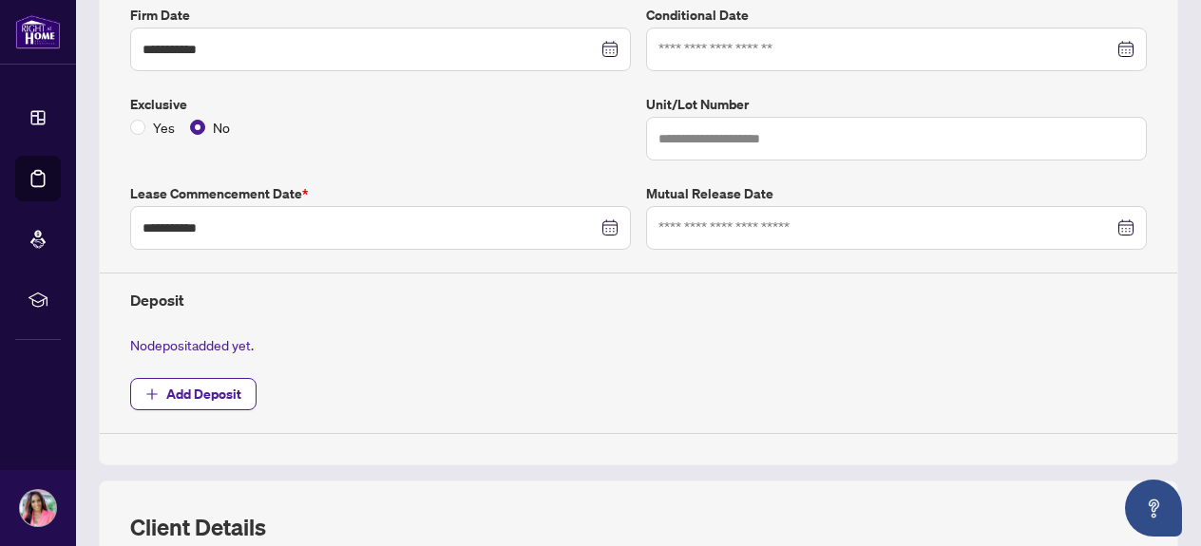
scroll to position [441, 0]
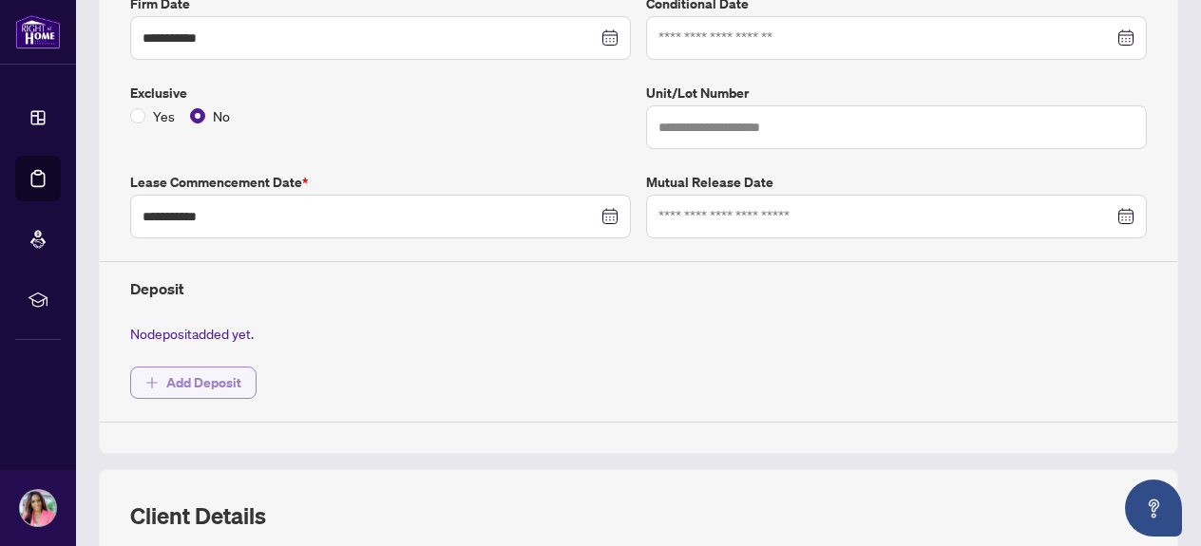
click at [233, 380] on span "Add Deposit" at bounding box center [203, 383] width 75 height 30
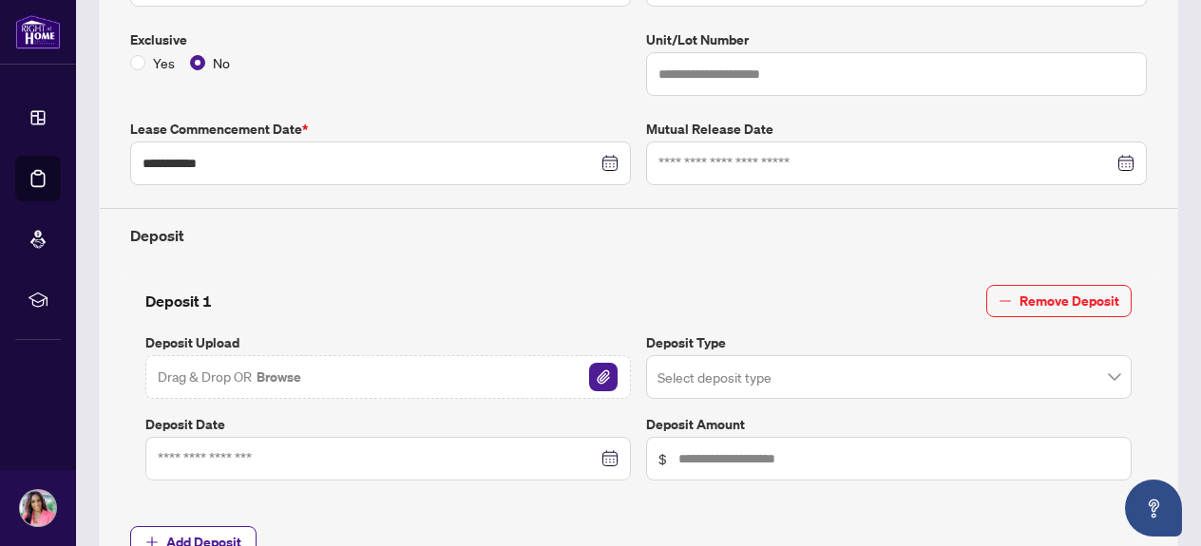
scroll to position [503, 0]
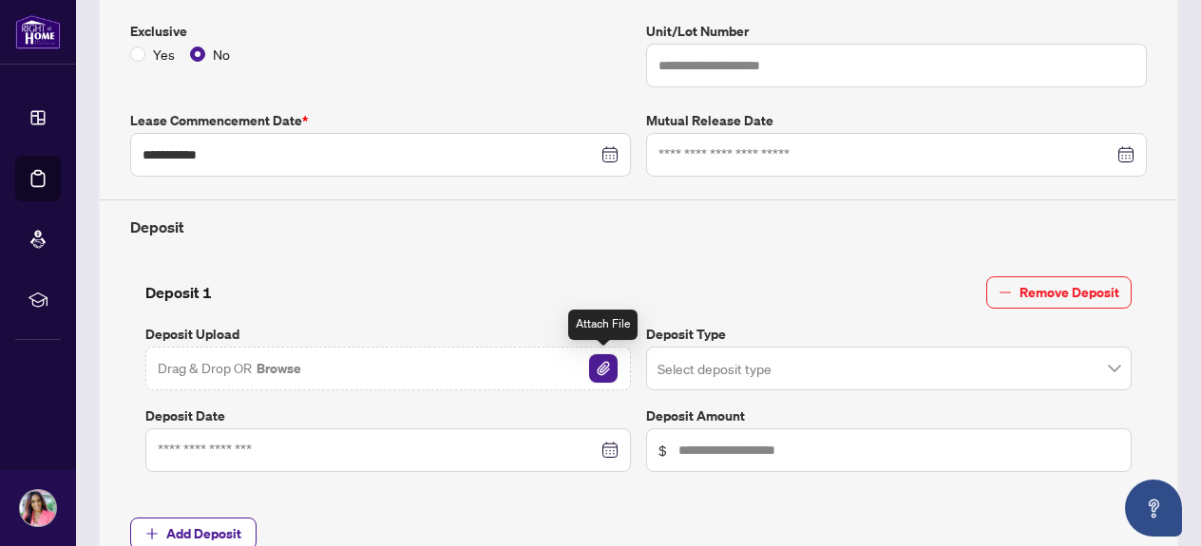
click at [608, 366] on img "button" at bounding box center [603, 368] width 29 height 29
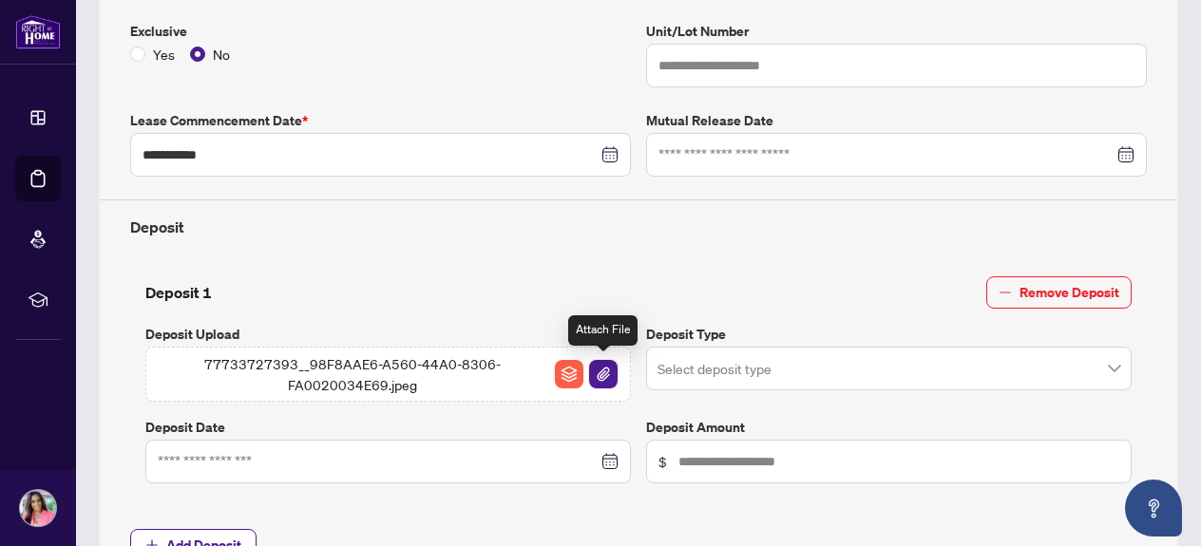
click at [605, 375] on img "button" at bounding box center [603, 374] width 29 height 29
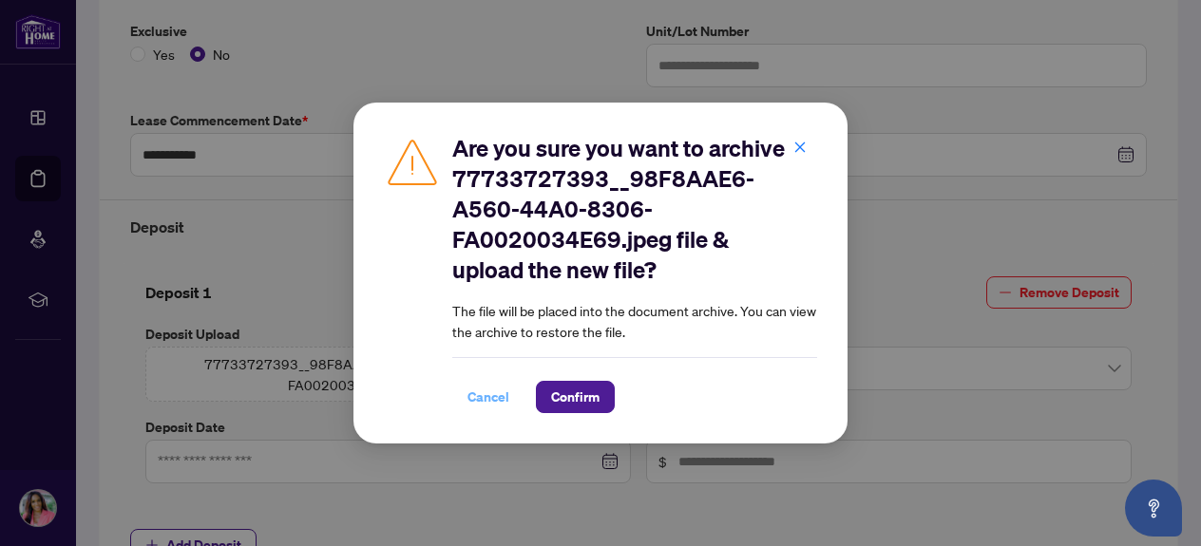
click at [494, 399] on span "Cancel" at bounding box center [488, 397] width 42 height 30
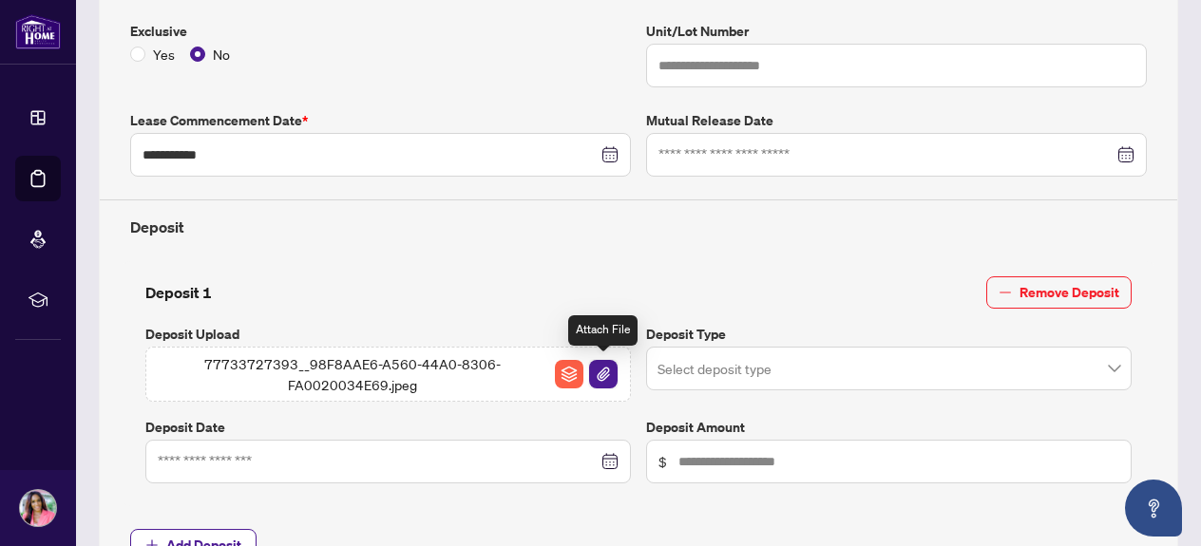
click at [604, 366] on img "button" at bounding box center [603, 374] width 29 height 29
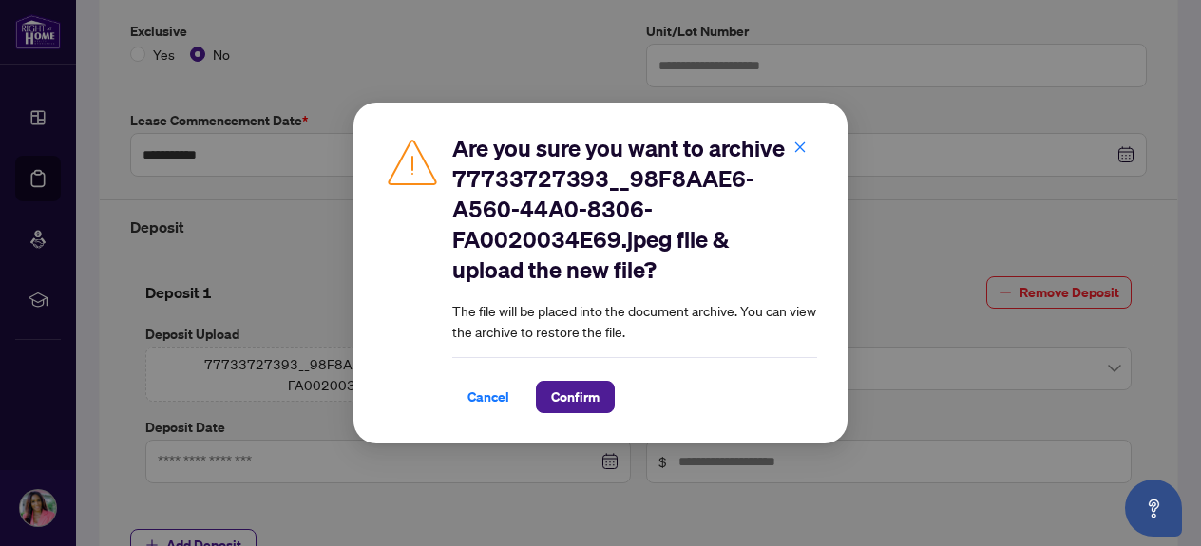
click at [892, 236] on div "Are you sure you want to archive 77733727393__98F8AAE6-A560-44A0-8306-FA0020034…" at bounding box center [600, 273] width 1201 height 546
click at [484, 401] on span "Cancel" at bounding box center [488, 397] width 42 height 30
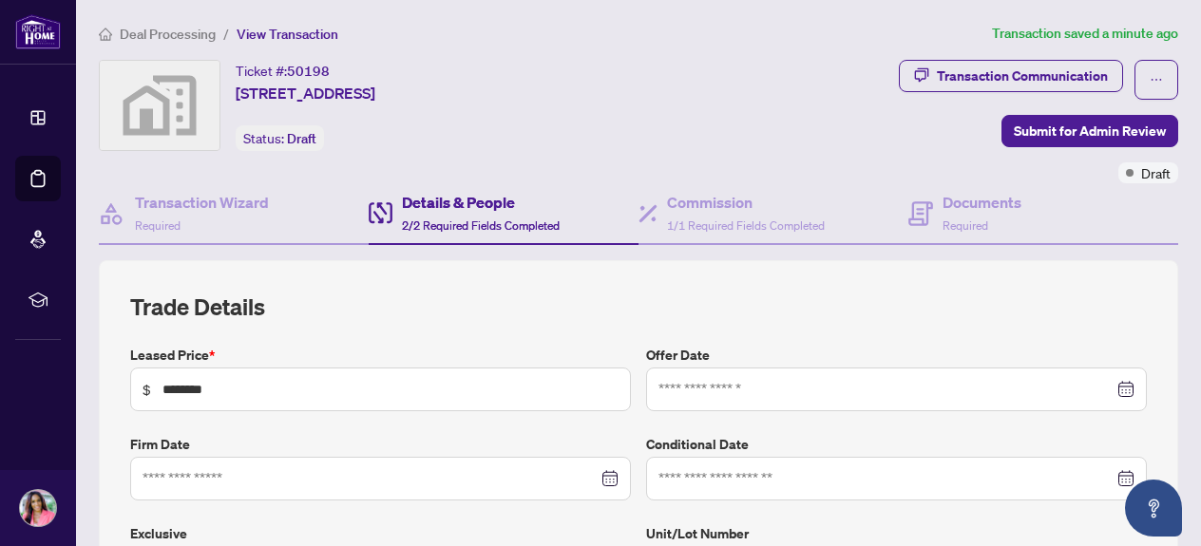
type input "**********"
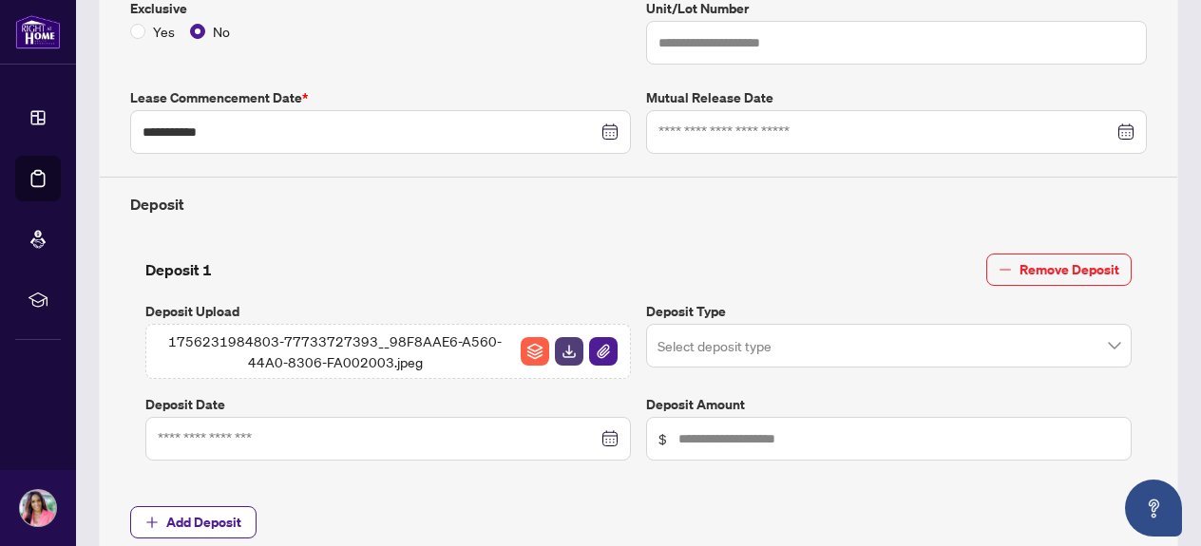
scroll to position [552, 0]
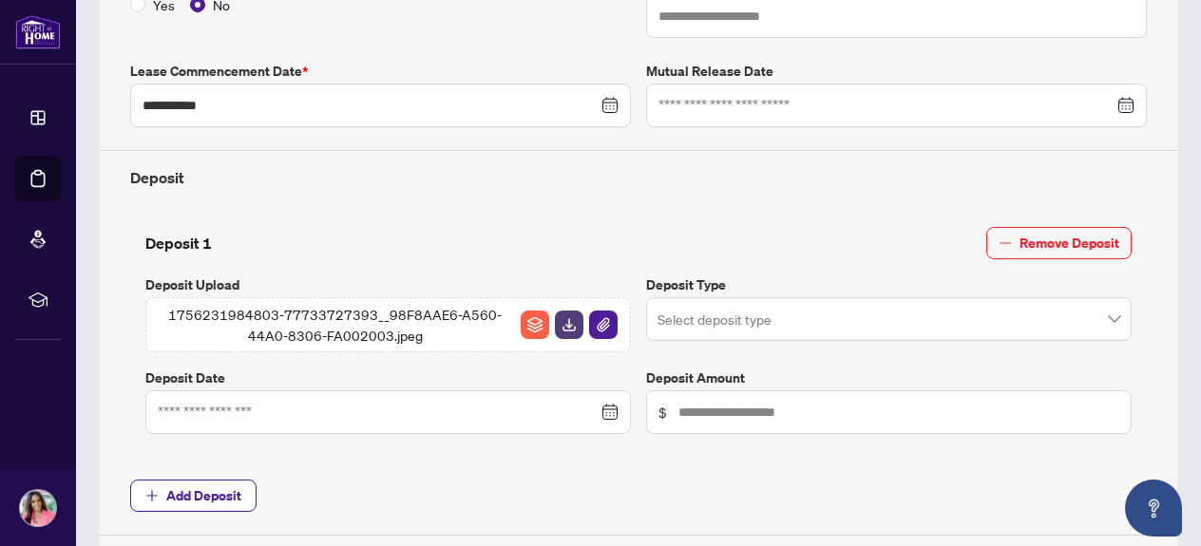
click at [613, 414] on div at bounding box center [388, 412] width 461 height 21
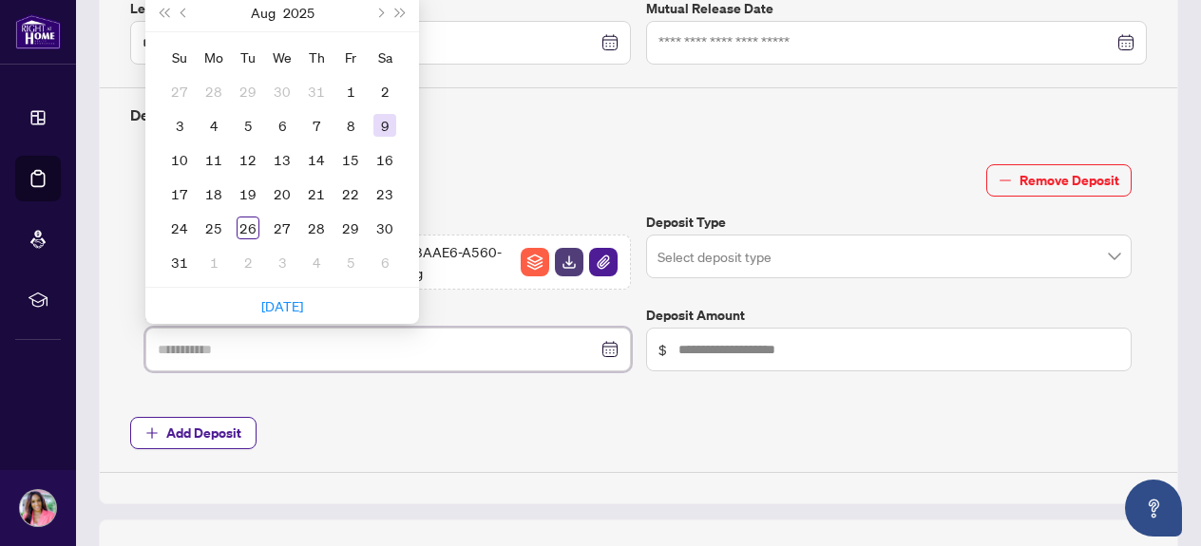
scroll to position [616, 0]
type input "**********"
click at [252, 195] on div "19" at bounding box center [248, 192] width 23 height 23
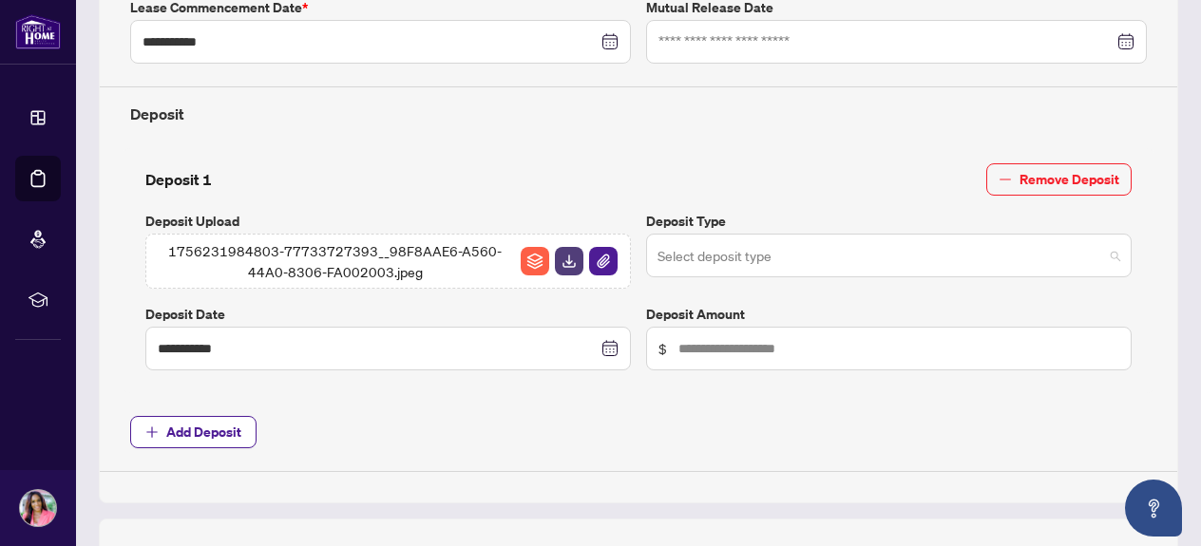
click at [1114, 257] on span at bounding box center [888, 256] width 463 height 36
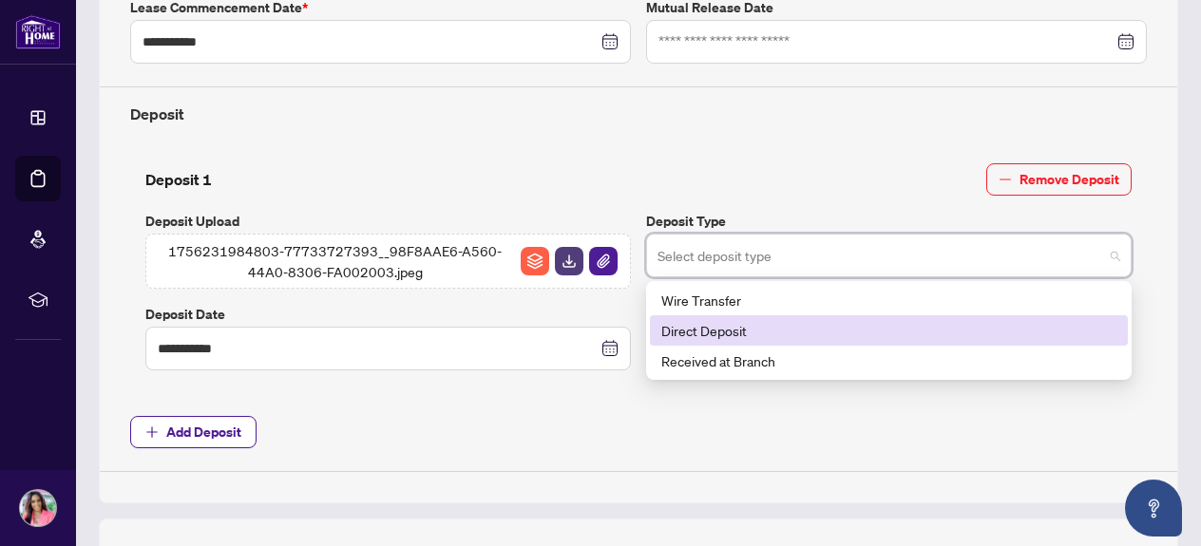
click at [835, 328] on div "Direct Deposit" at bounding box center [888, 330] width 455 height 21
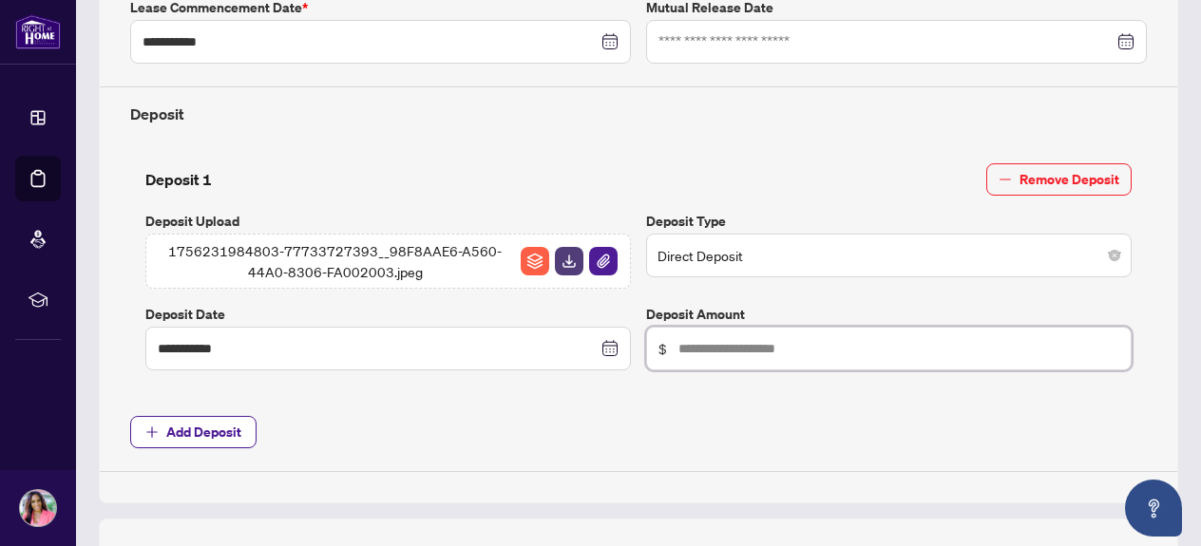
click at [874, 349] on input "text" at bounding box center [898, 348] width 441 height 21
click at [814, 148] on div "**********" at bounding box center [639, 270] width 1032 height 245
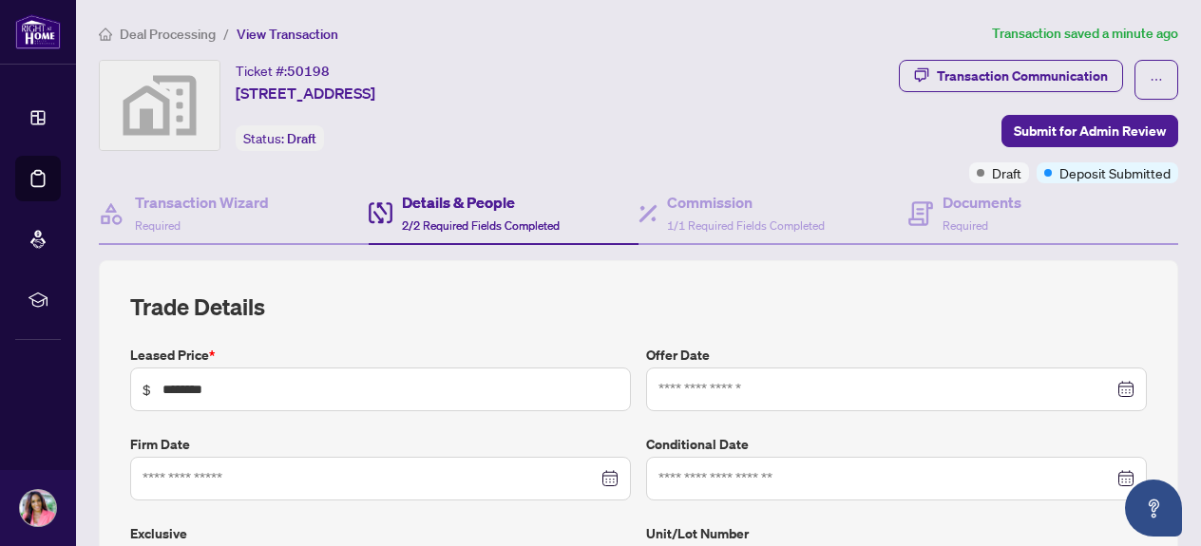
type input "**********"
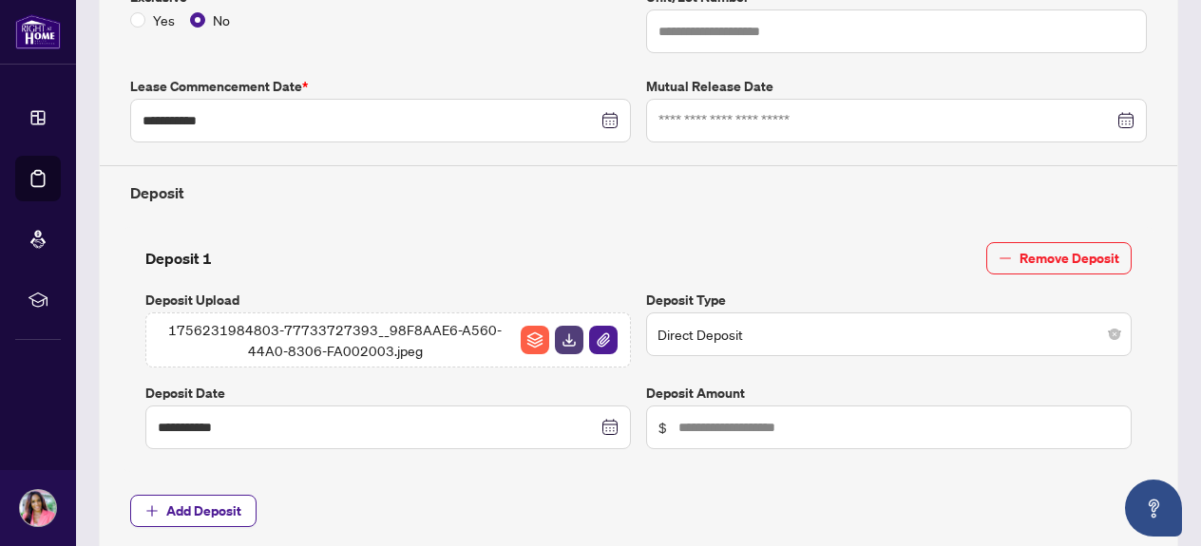
scroll to position [539, 0]
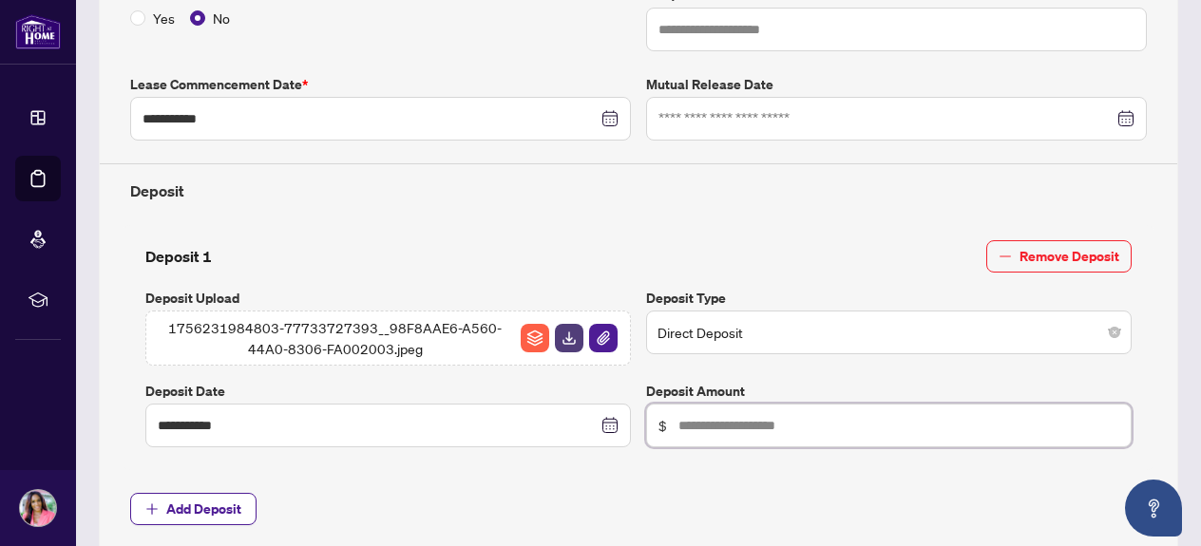
click at [689, 425] on input "text" at bounding box center [898, 425] width 441 height 21
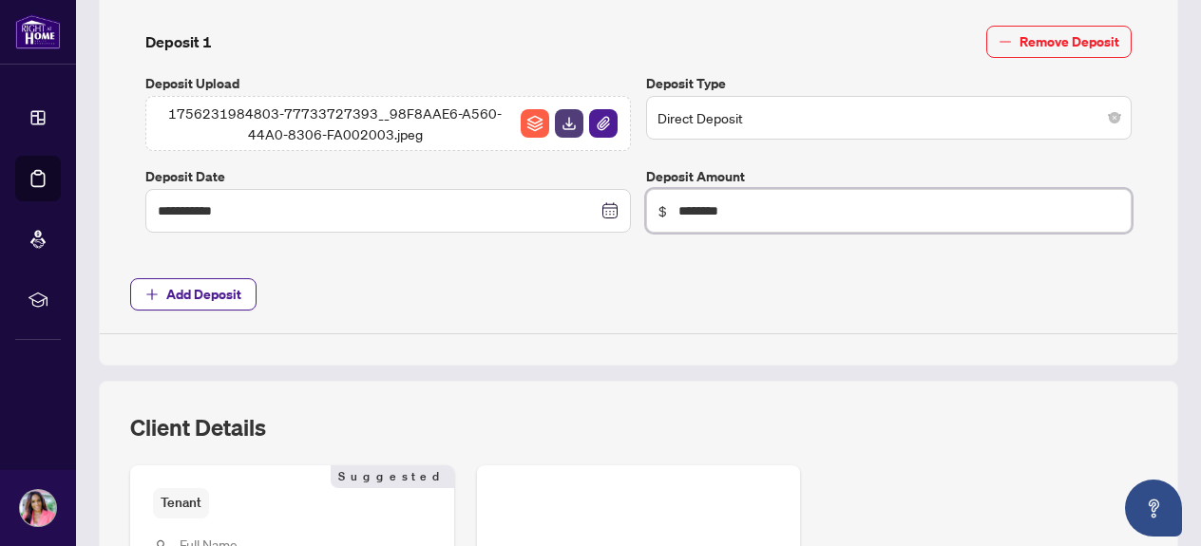
scroll to position [773, 0]
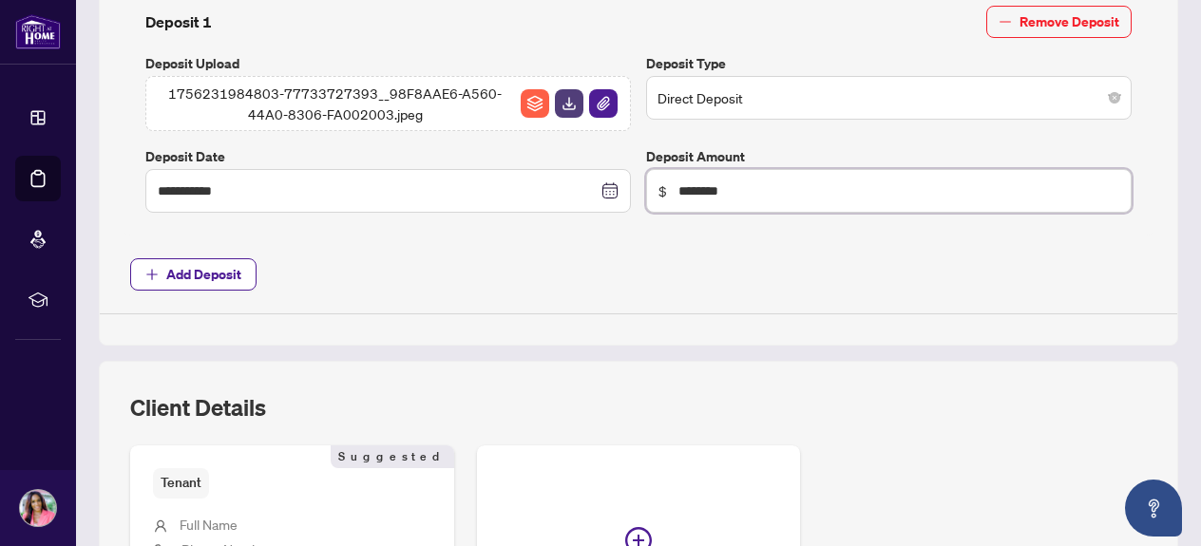
type input "********"
click at [614, 381] on div "Client Details Tenant Suggested Full Name Phone Number Email Address Add Detail…" at bounding box center [638, 536] width 1079 height 351
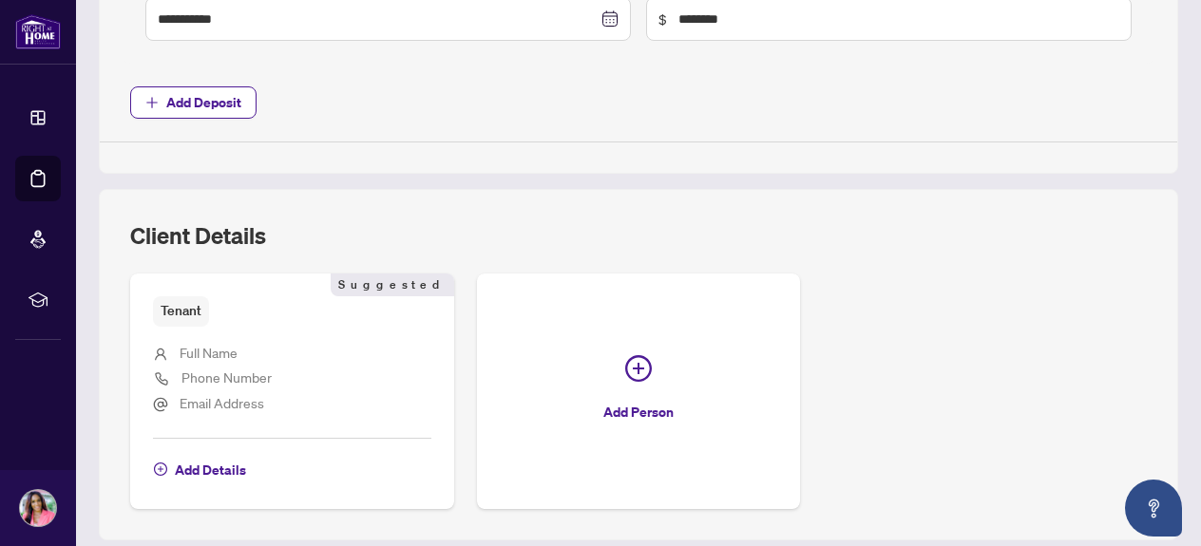
scroll to position [950, 0]
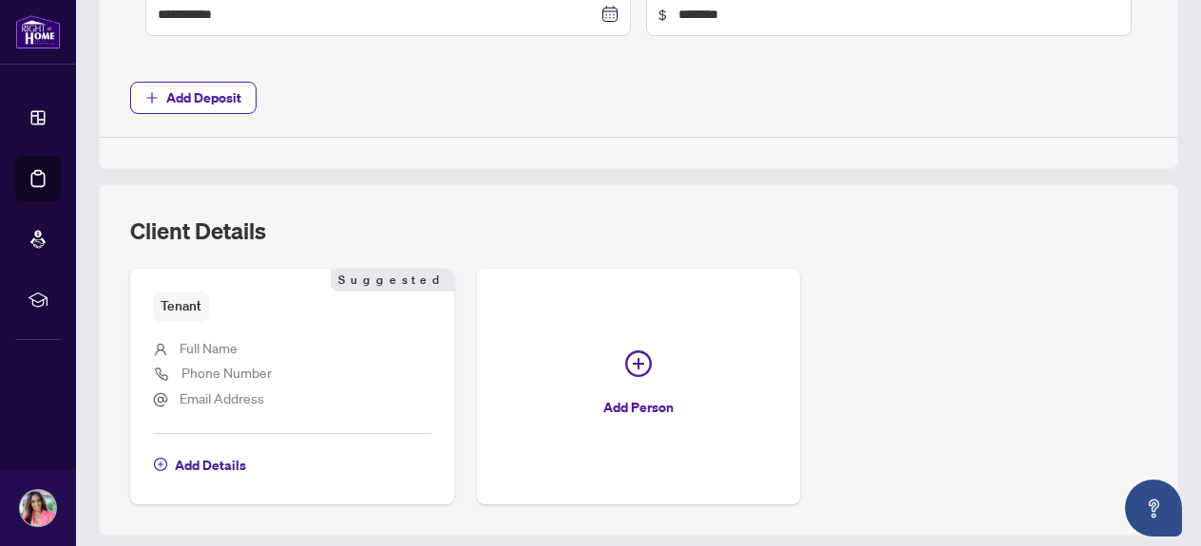
click at [206, 341] on span "Full Name" at bounding box center [209, 347] width 58 height 17
click at [215, 356] on span "Full Name" at bounding box center [209, 348] width 58 height 22
click at [212, 346] on span "Full Name" at bounding box center [209, 347] width 58 height 17
click at [232, 461] on span "Add Details" at bounding box center [210, 465] width 71 height 30
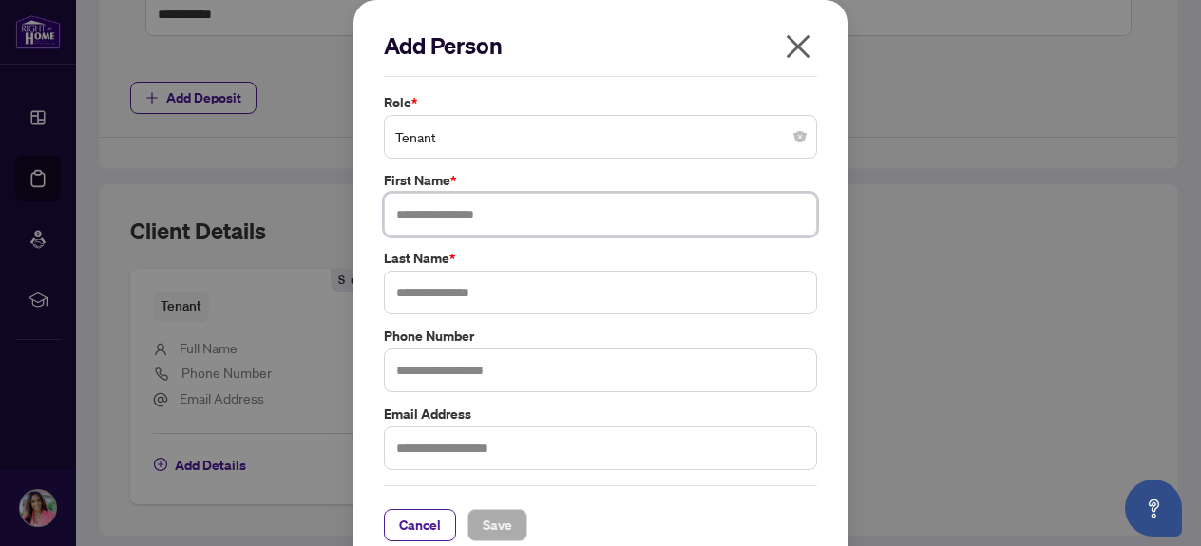
click at [406, 219] on input "text" at bounding box center [600, 215] width 433 height 44
type input "****"
type input "********"
click at [409, 361] on input "text" at bounding box center [600, 371] width 433 height 44
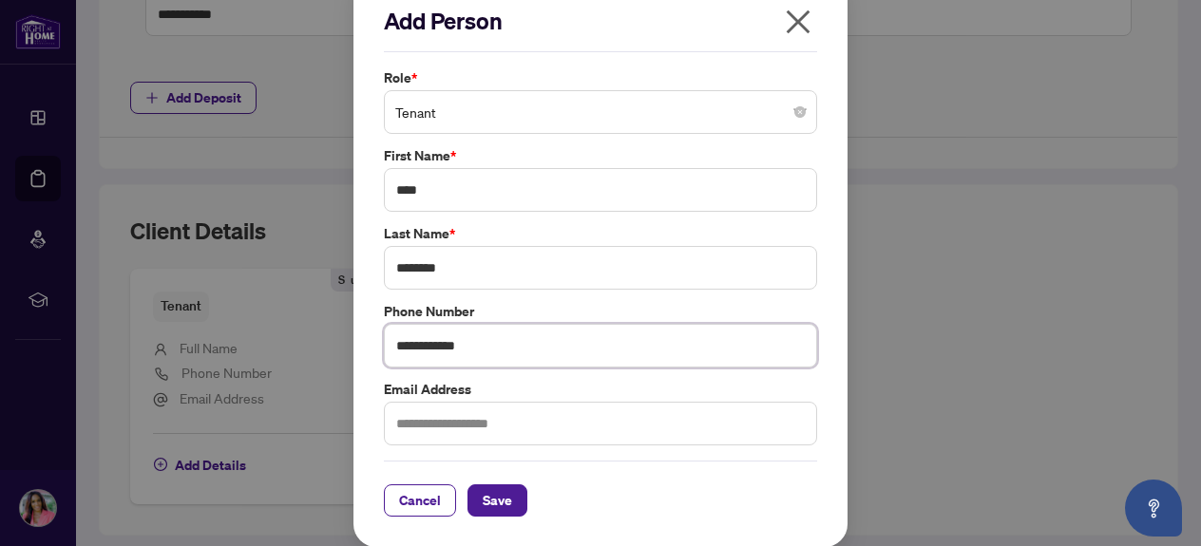
scroll to position [26, 0]
type input "**********"
click at [396, 426] on input "text" at bounding box center [600, 423] width 433 height 44
type input "**********"
click at [485, 505] on span "Save" at bounding box center [497, 500] width 29 height 30
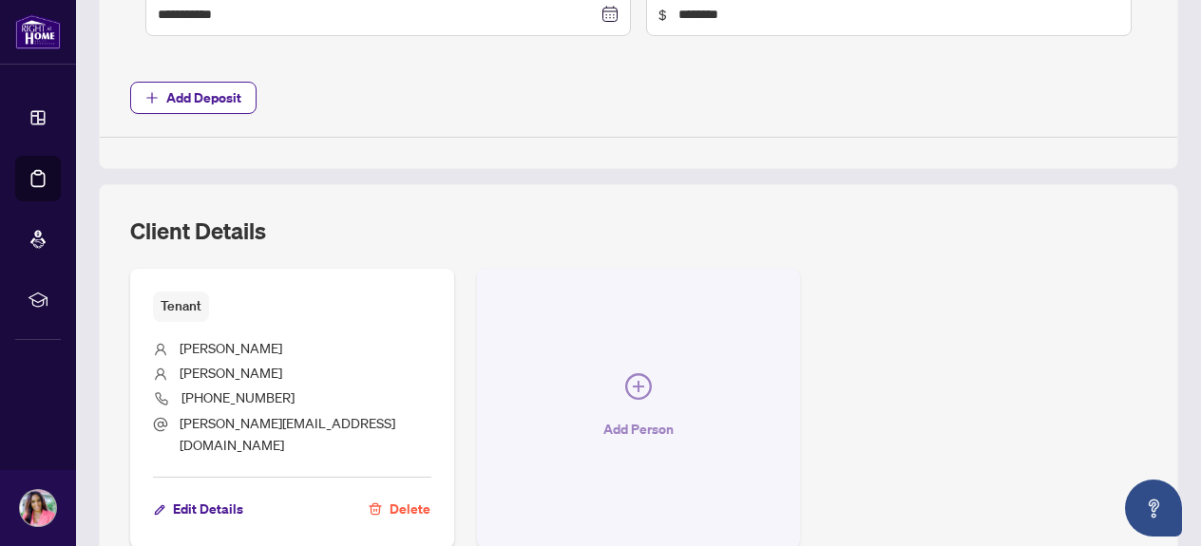
click at [641, 414] on span "Add Person" at bounding box center [638, 429] width 70 height 30
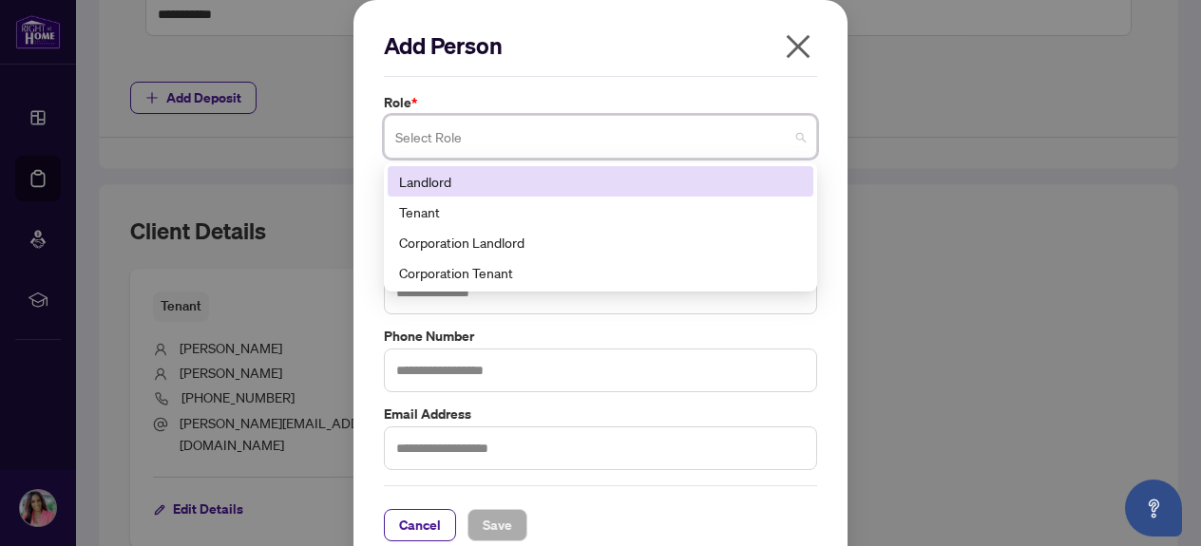
click at [801, 137] on span at bounding box center [600, 137] width 410 height 36
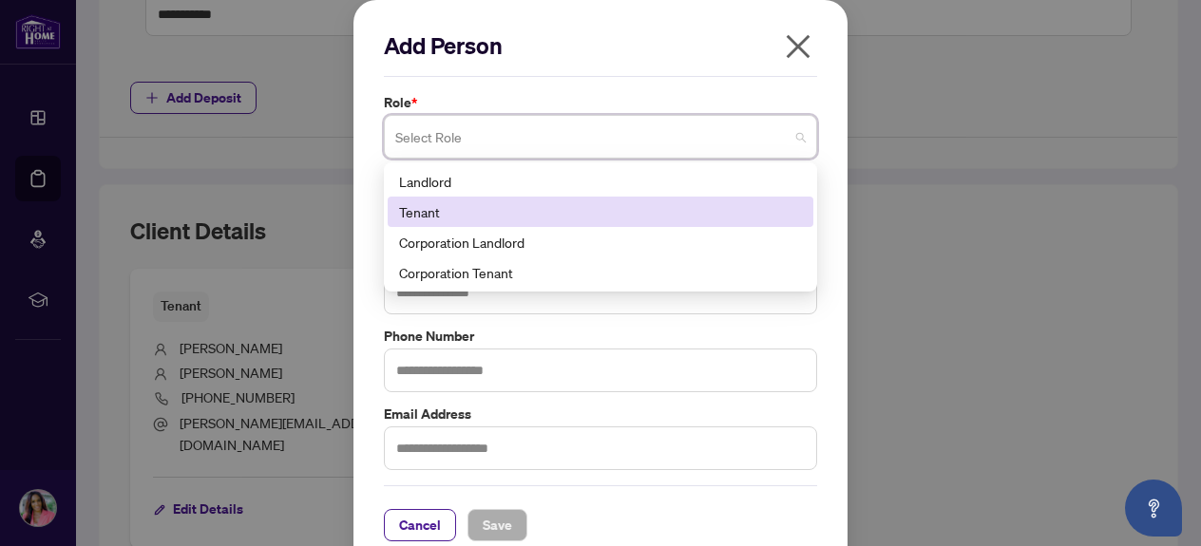
click at [492, 211] on div "Tenant" at bounding box center [600, 211] width 403 height 21
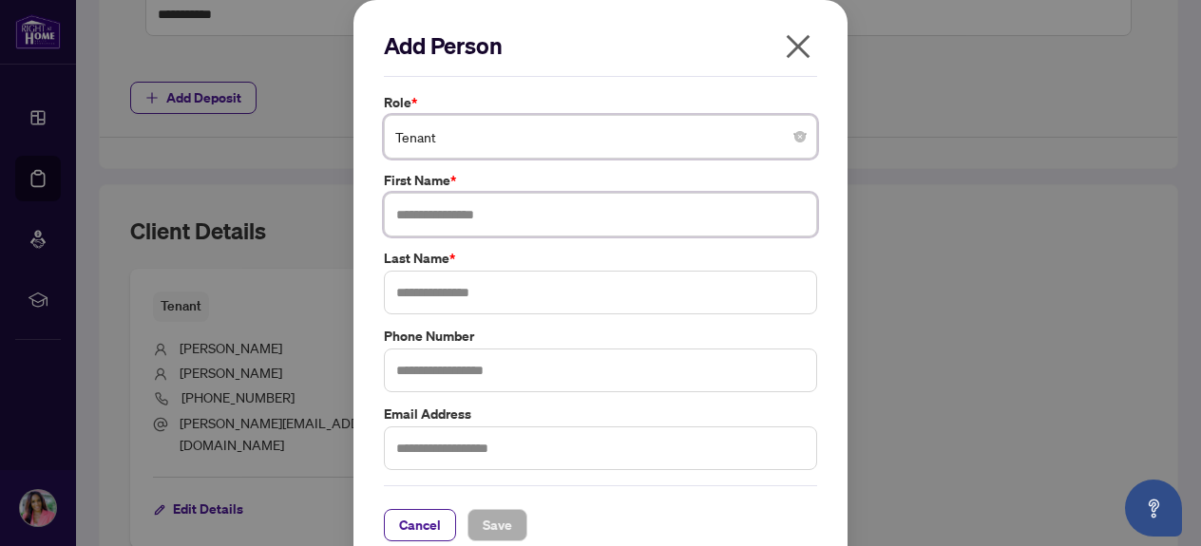
click at [432, 219] on input "text" at bounding box center [600, 215] width 433 height 44
type input "*****"
type input "********"
click at [432, 373] on input "text" at bounding box center [600, 371] width 433 height 44
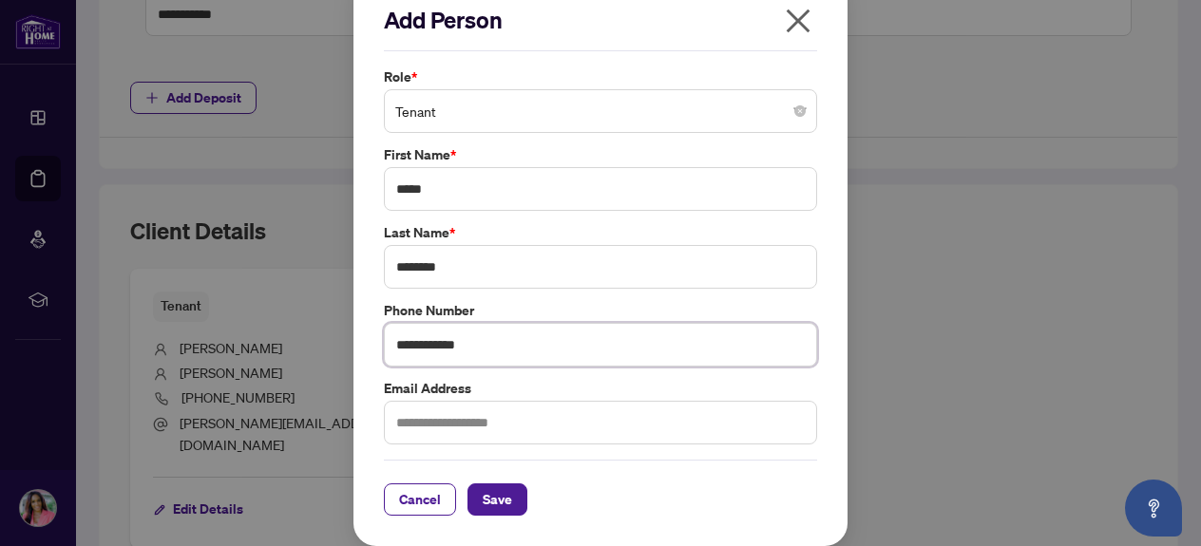
type input "**********"
click at [395, 425] on input "text" at bounding box center [600, 423] width 433 height 44
click at [408, 426] on input "text" at bounding box center [600, 423] width 433 height 44
type input "**********"
click at [499, 495] on span "Save" at bounding box center [497, 500] width 29 height 30
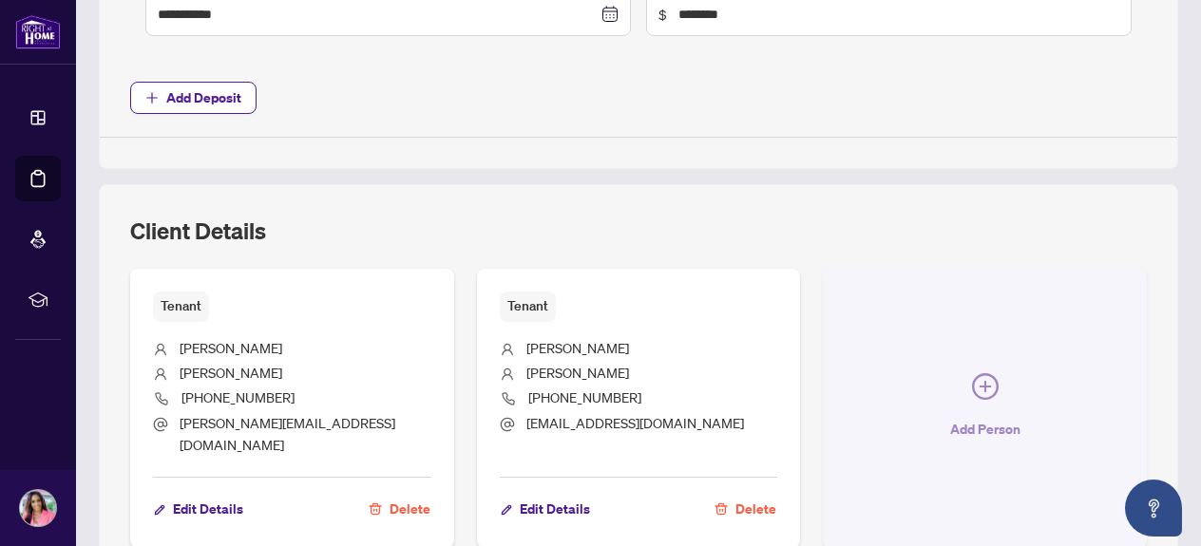
click at [970, 414] on span "Add Person" at bounding box center [985, 429] width 70 height 30
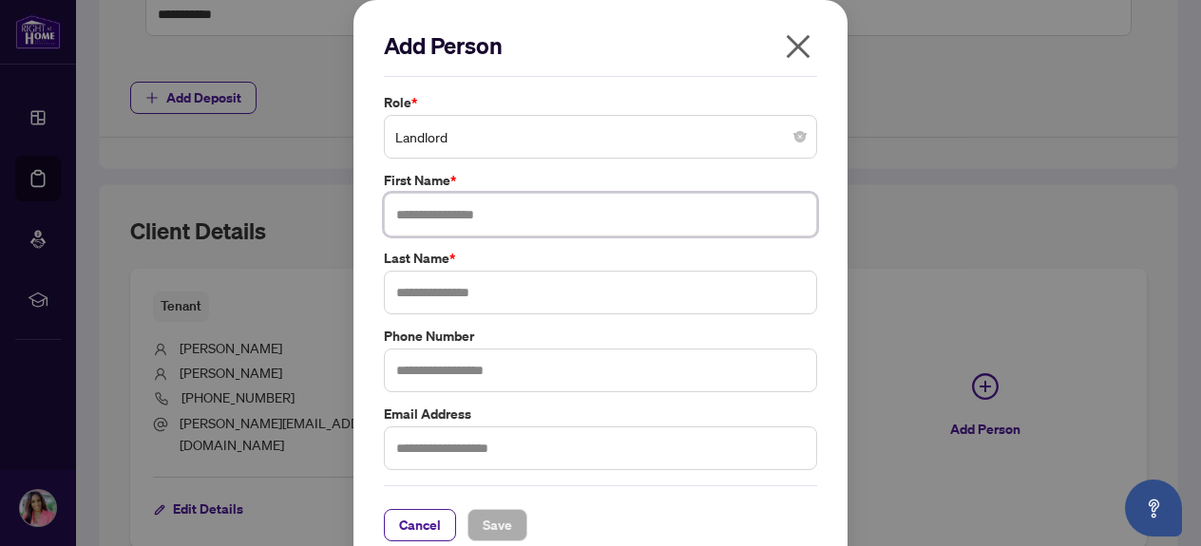
click at [466, 207] on input "text" at bounding box center [600, 215] width 433 height 44
type input "**********"
type input "*******"
click at [507, 527] on span "Save" at bounding box center [497, 525] width 29 height 30
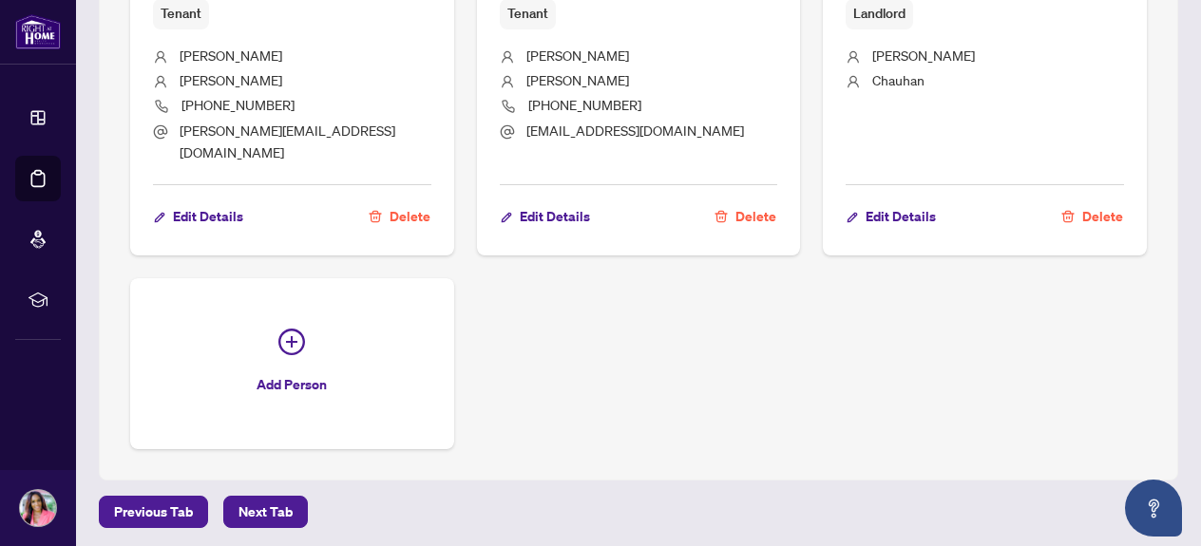
scroll to position [1293, 0]
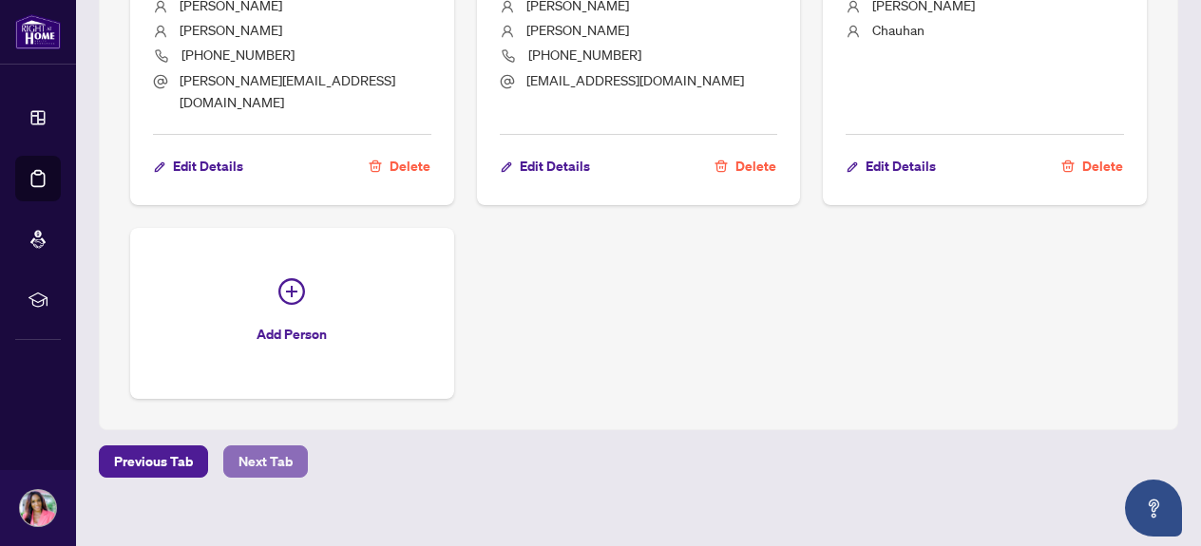
click at [274, 447] on span "Next Tab" at bounding box center [265, 462] width 54 height 30
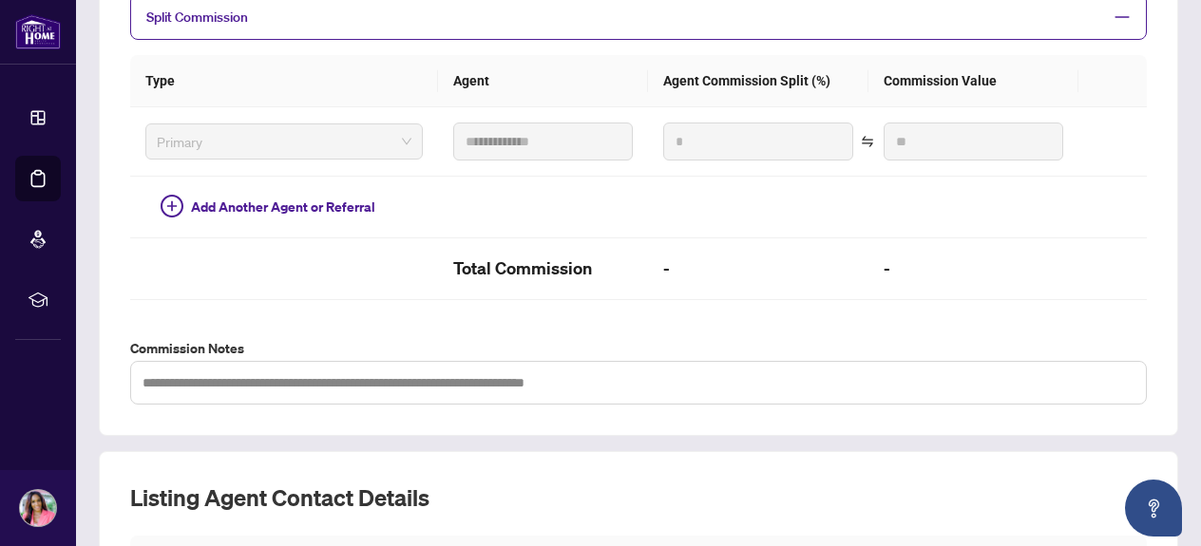
scroll to position [773, 0]
